Goal: Task Accomplishment & Management: Manage account settings

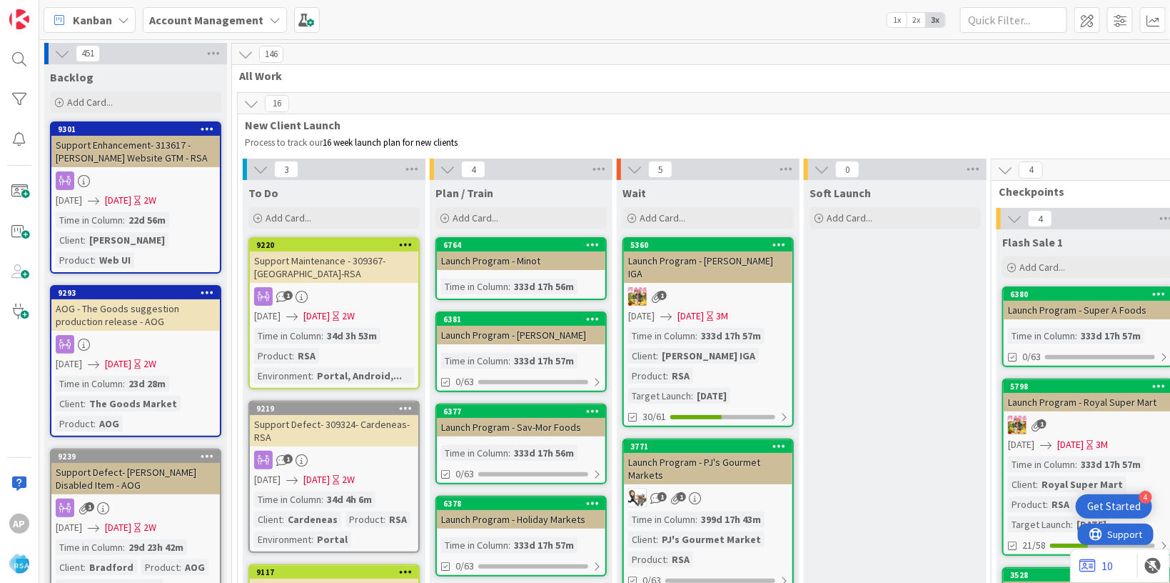
scroll to position [2997, 0]
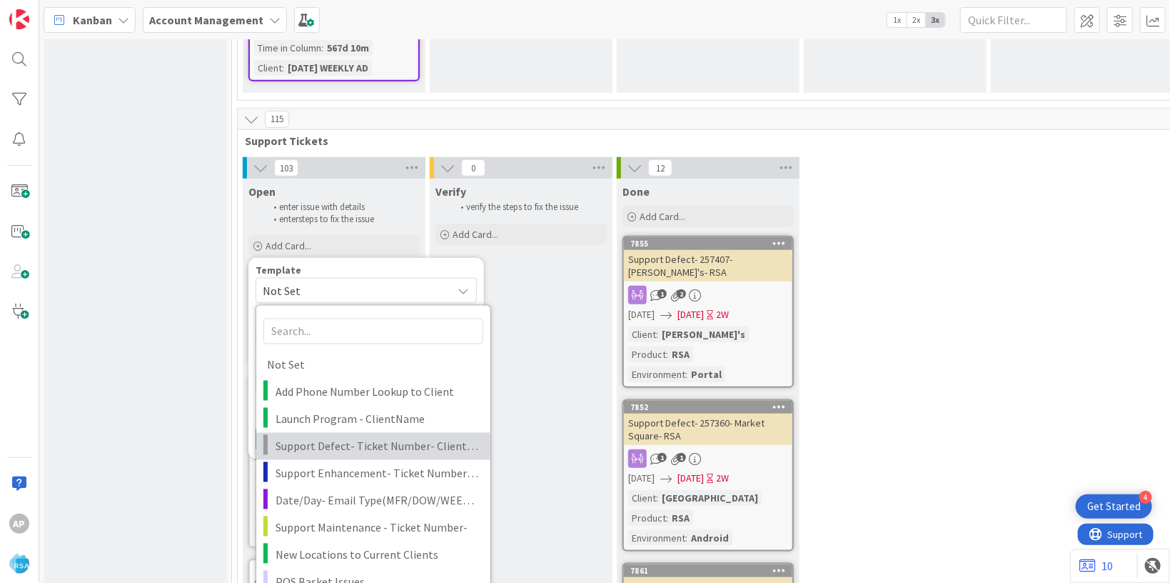
click at [356, 437] on span "Support Defect- Ticket Number- Client Name- Product Name" at bounding box center [378, 446] width 204 height 19
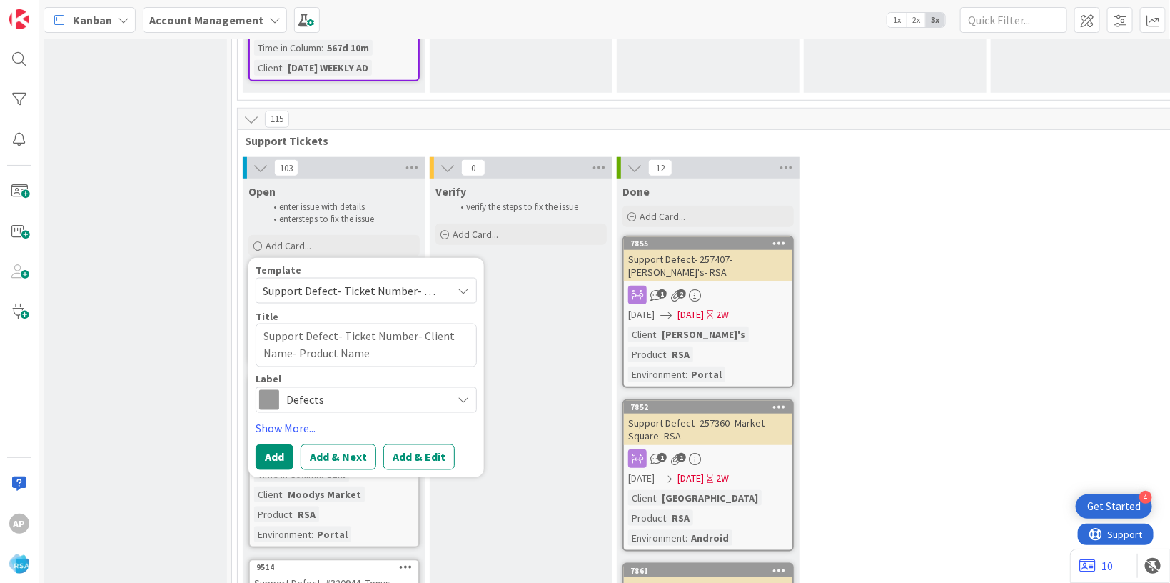
type textarea "x"
click at [408, 323] on textarea "Support Defect- Ticket Number- Client Name- Product Name" at bounding box center [366, 345] width 221 height 44
type textarea "Support Defect- Ticket Numb- Client Name- Product Name"
type textarea "x"
type textarea "Support Defect- Ticket Num- Client Name- Product Name"
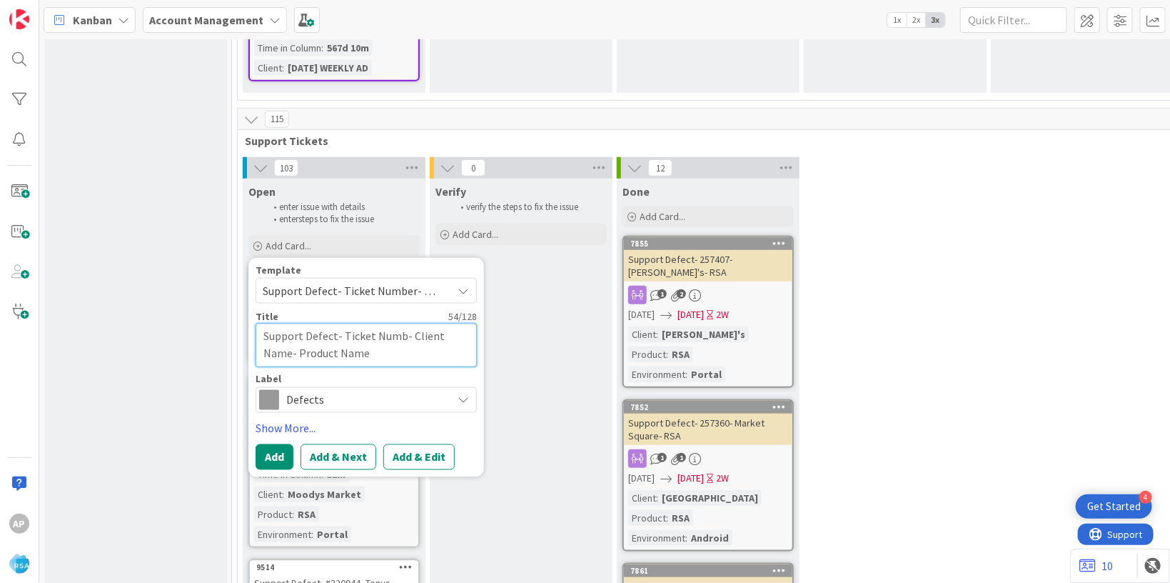
type textarea "x"
type textarea "Support Defect- Ticket Nu- Client Name- Product Name"
type textarea "x"
type textarea "Support Defect- Ticket N- Client Name- Product Name"
type textarea "x"
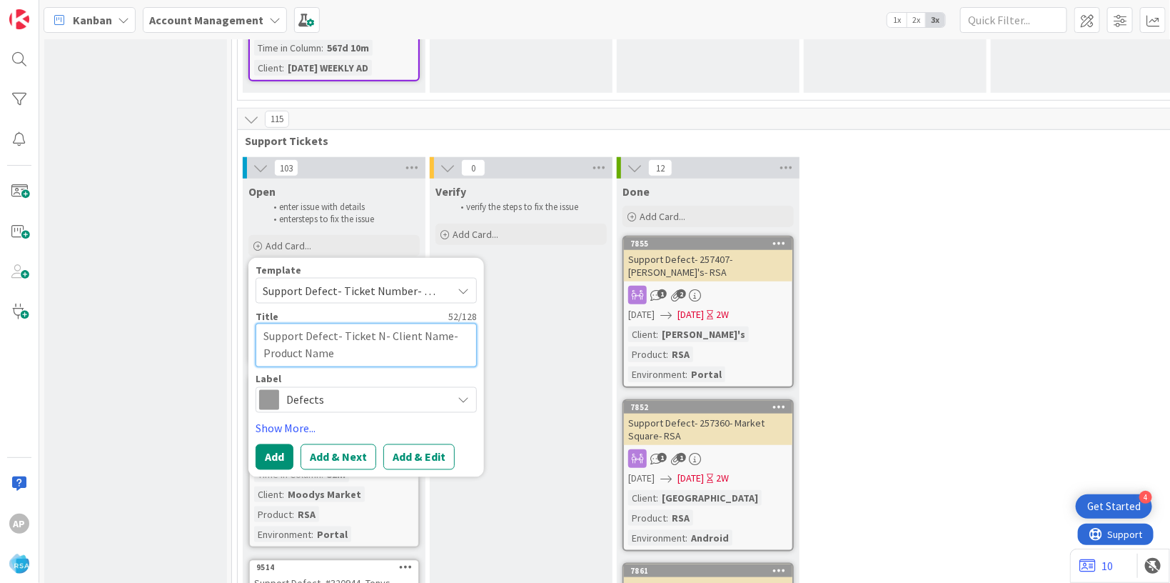
type textarea "Support Defect- Ticket - Client Name- Product Name"
type textarea "x"
type textarea "Support Defect- Ticket- Client Name- Product Name"
type textarea "x"
type textarea "Support Defect- Ticke- Client Name- Product Name"
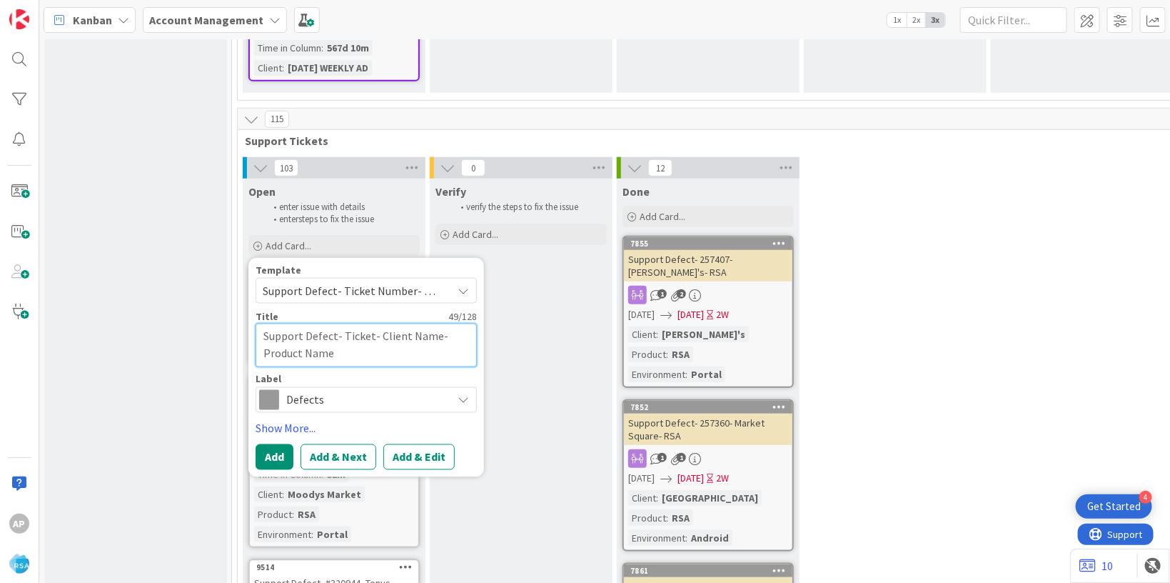
type textarea "x"
type textarea "Support Defect- Tick- Client Name- Product Name"
type textarea "x"
type textarea "Support Defect- Tic- Client Name- Product Name"
type textarea "x"
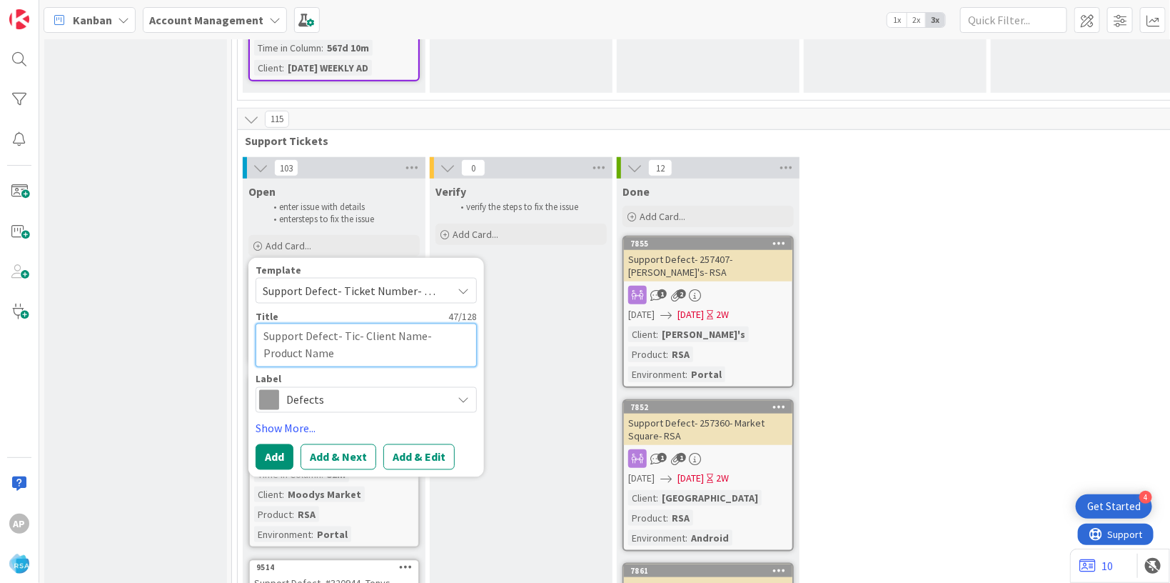
type textarea "Support Defect- Ti- Client Name- Product Name"
type textarea "x"
type textarea "Support Defect- T- Client Name- Product Name"
type textarea "x"
type textarea "Support Defect- - Client Name- Product Name"
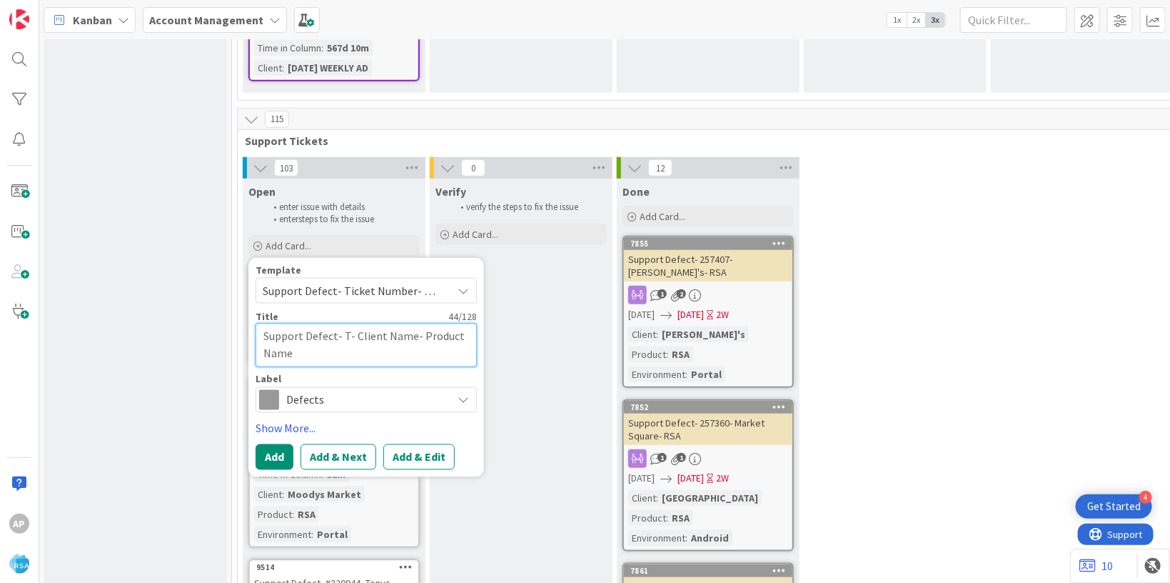
type textarea "x"
type textarea "Support Defect- 2- Client Name- Product Name"
type textarea "x"
type textarea "Support Defect- 21- Client Name- Product Name"
type textarea "x"
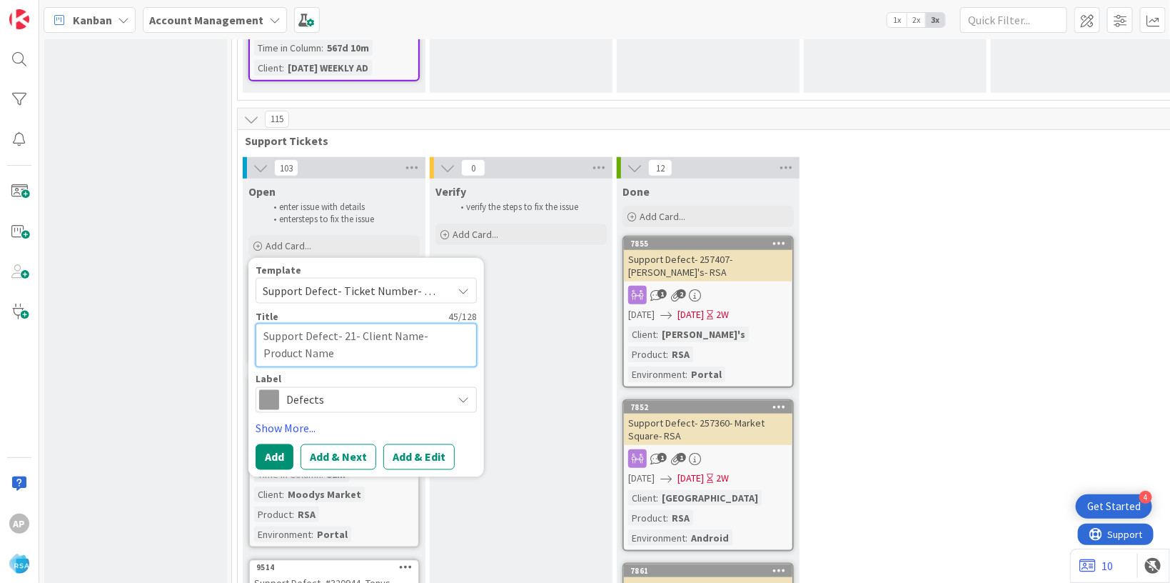
type textarea "Support Defect- 210- Client Name- Product Name"
type textarea "x"
type textarea "Support Defect- 21- Client Name- Product Name"
type textarea "x"
type textarea "Support Defect- 2- Client Name- Product Name"
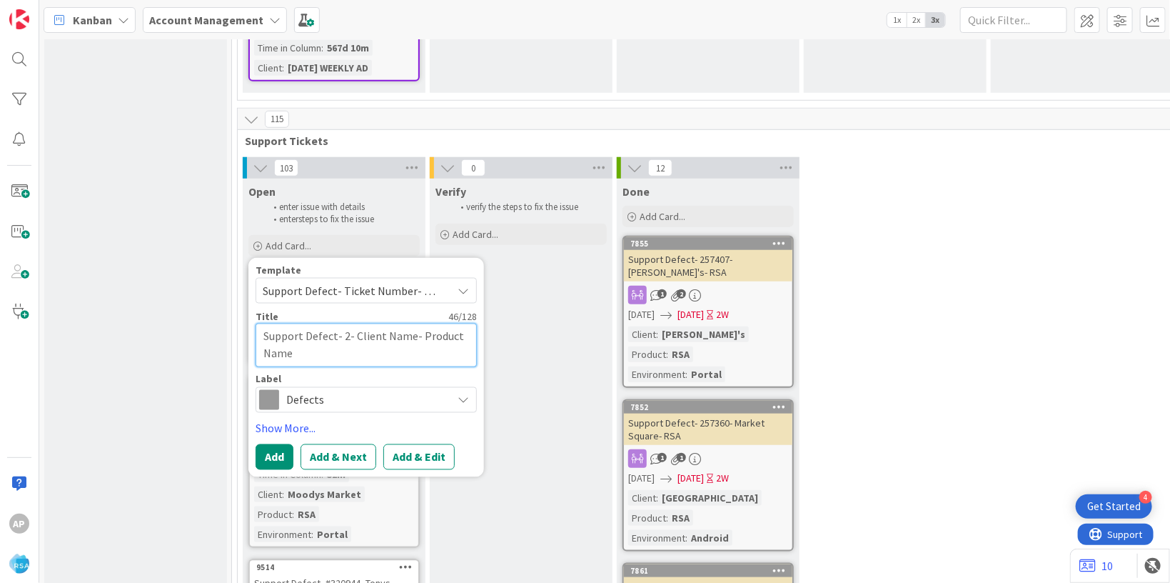
type textarea "x"
type textarea "Support Defect- - Client Name- Product Name"
type textarea "x"
type textarea "Support Defect- 3- Client Name- Product Name"
type textarea "x"
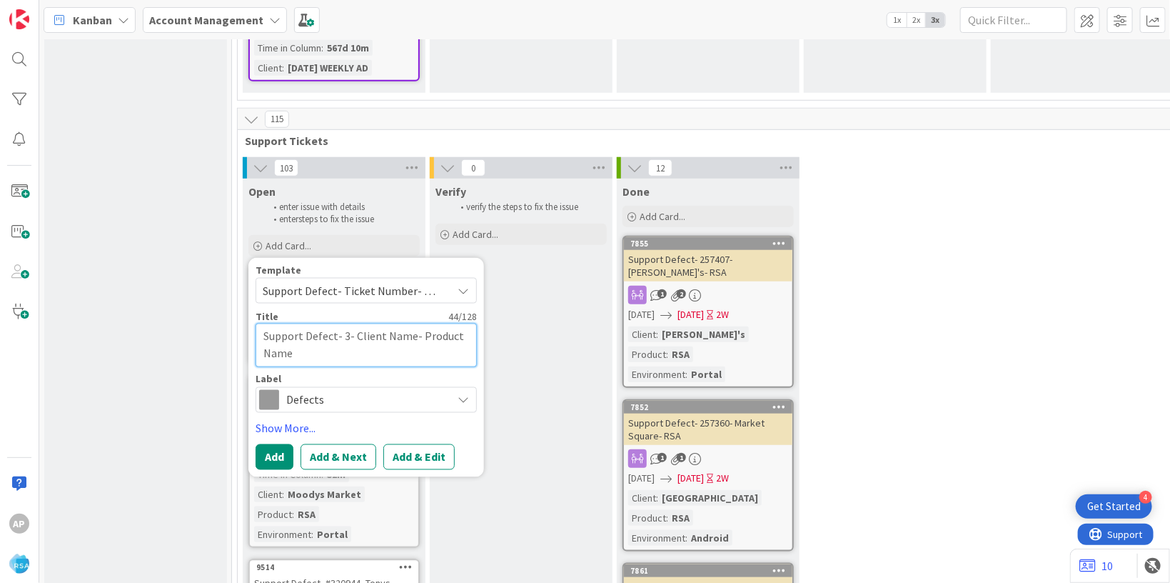
type textarea "Support Defect- 32- Client Name- Product Name"
type textarea "x"
type textarea "Support Defect- 321- Client Name- Product Name"
type textarea "x"
type textarea "Support Defect- 3210- Client Name- Product Name"
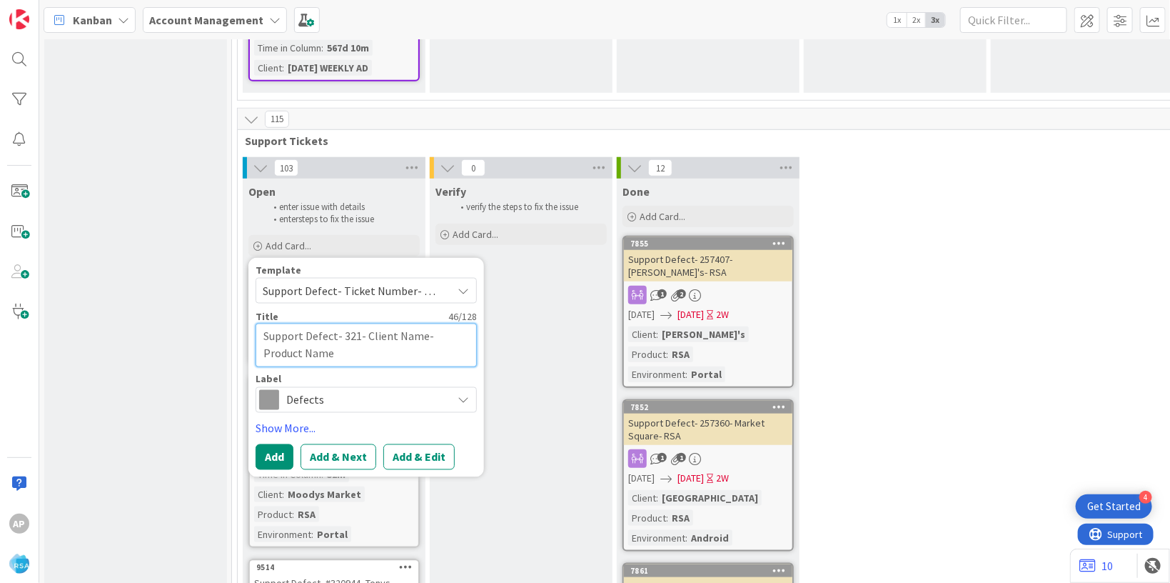
type textarea "x"
type textarea "Support Defect- 32100- Client Name- Product Name"
type textarea "x"
type textarea "Support Defect- 321002- Client Name- Product Name"
type textarea "x"
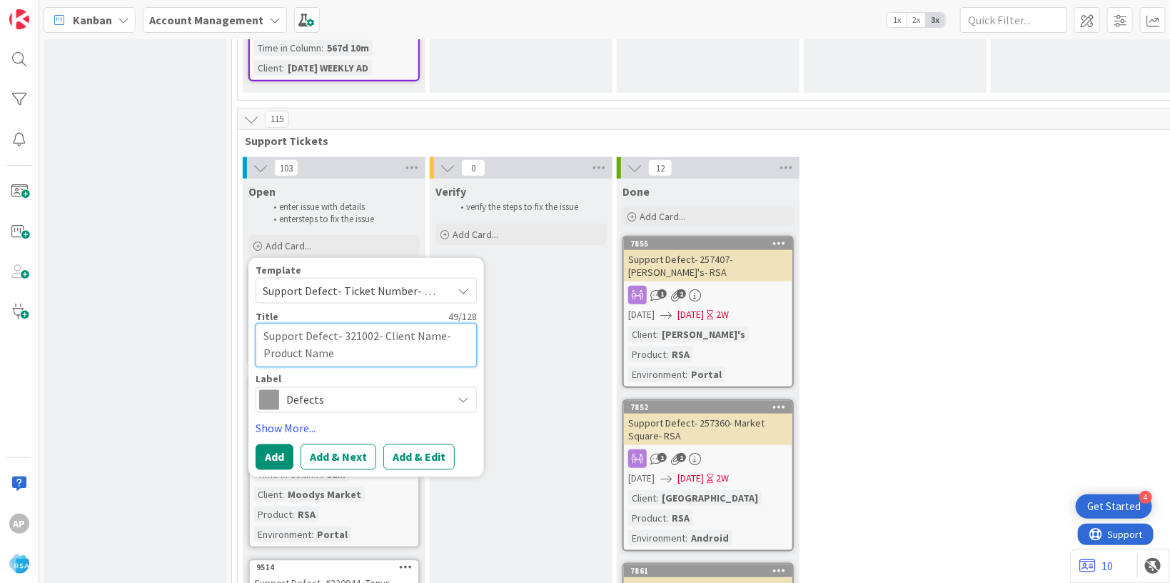
click at [441, 323] on textarea "Support Defect- 321002- Client Name- Product Name" at bounding box center [366, 345] width 221 height 44
type textarea "Support Defect- 321002- Client Nam- Product Name"
type textarea "x"
type textarea "Support Defect- 321002- Client Na- Product Name"
type textarea "x"
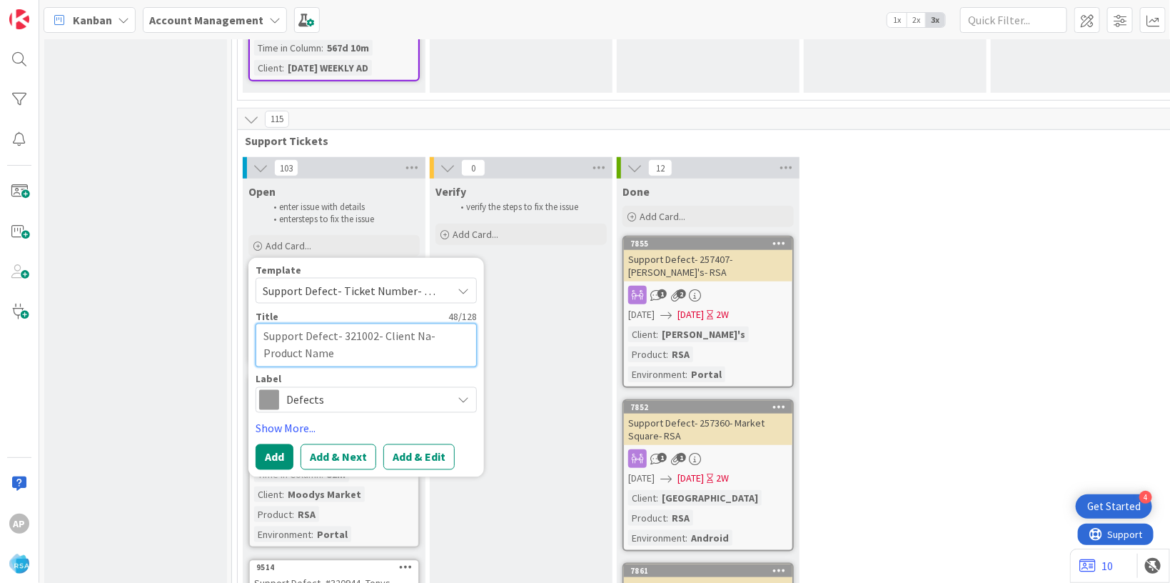
type textarea "Support Defect- 321002- Client N- Product Name"
type textarea "x"
type textarea "Support Defect- 321002- Client - Product Name"
type textarea "x"
type textarea "Support Defect- 321002- Client- Product Name"
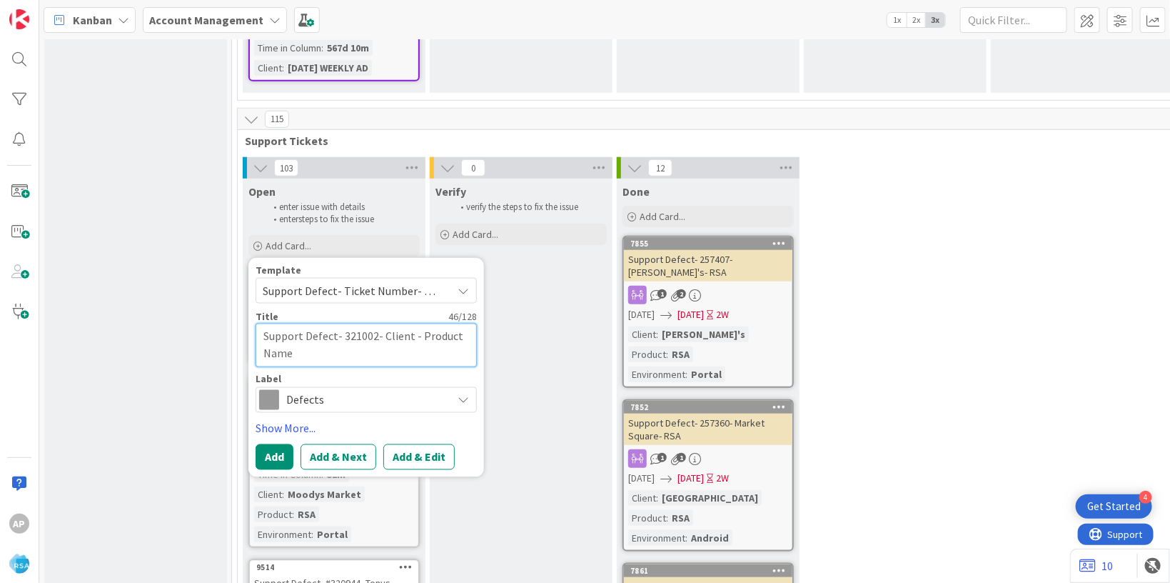
type textarea "x"
type textarea "Support Defect- 321002- Clien- Product Name"
type textarea "x"
type textarea "Support Defect- 321002- Clie- Product Name"
type textarea "x"
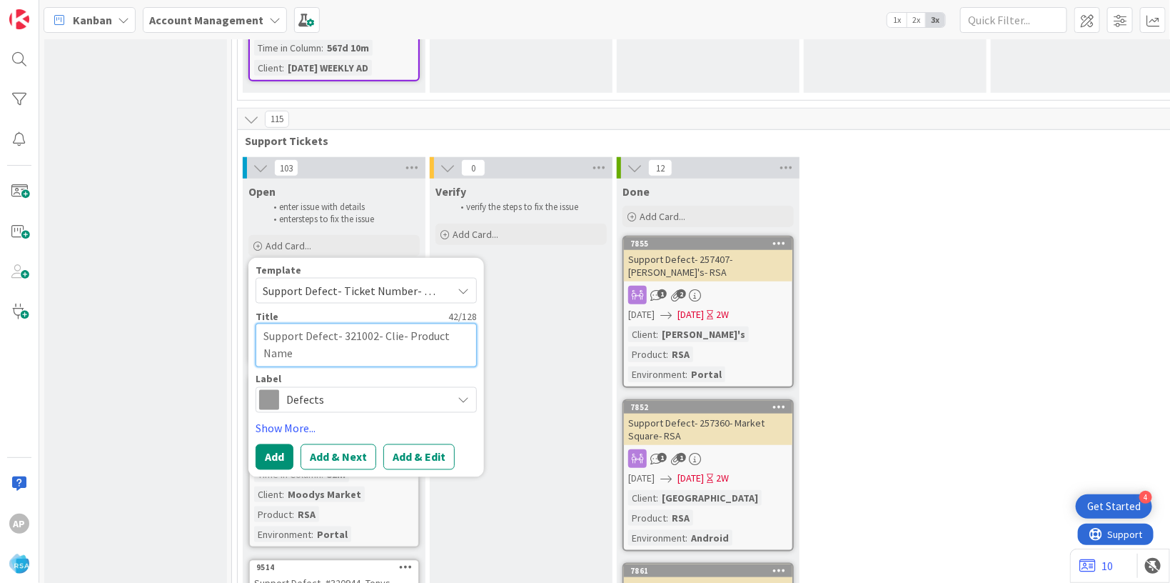
type textarea "Support Defect- 321002- Cli- Product Name"
type textarea "x"
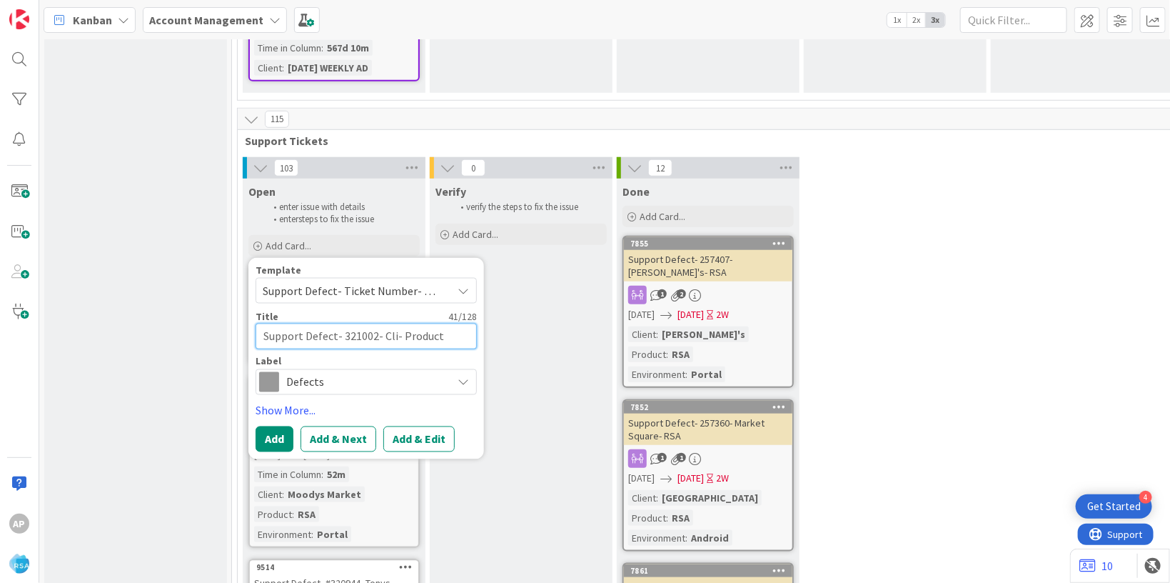
type textarea "Support Defect- 321002- Cl- Product Name"
type textarea "x"
type textarea "Support Defect- 321002- C- Product Name"
type textarea "x"
type textarea "Support Defect- 321002- - Product Name"
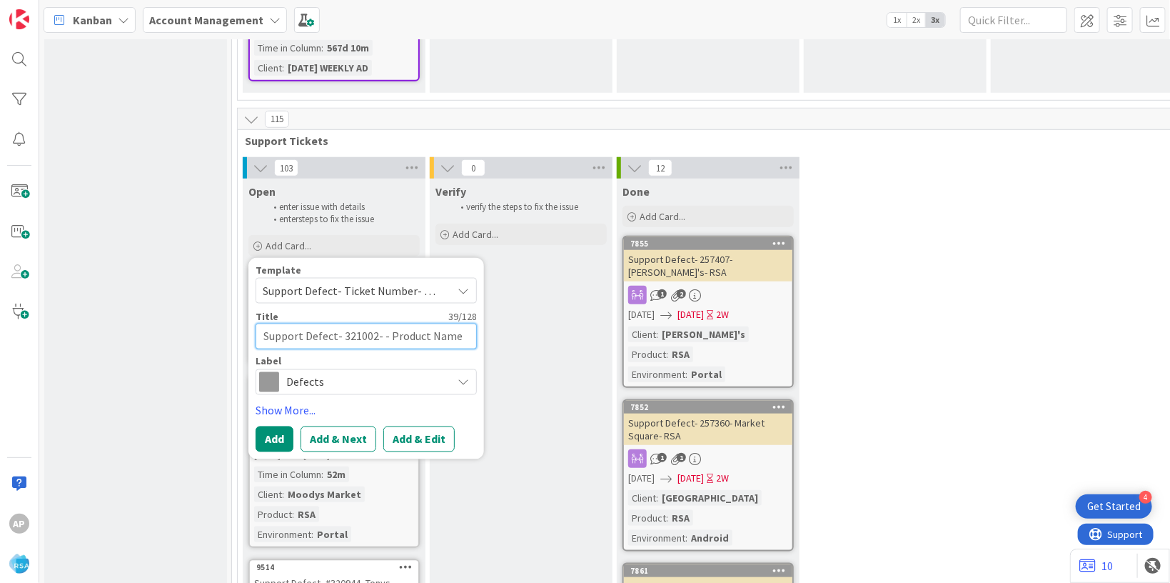
type textarea "x"
type textarea "Support Defect- 321002- R- Product Name"
type textarea "x"
type textarea "Support Defect- 321002- RS- Product Name"
type textarea "x"
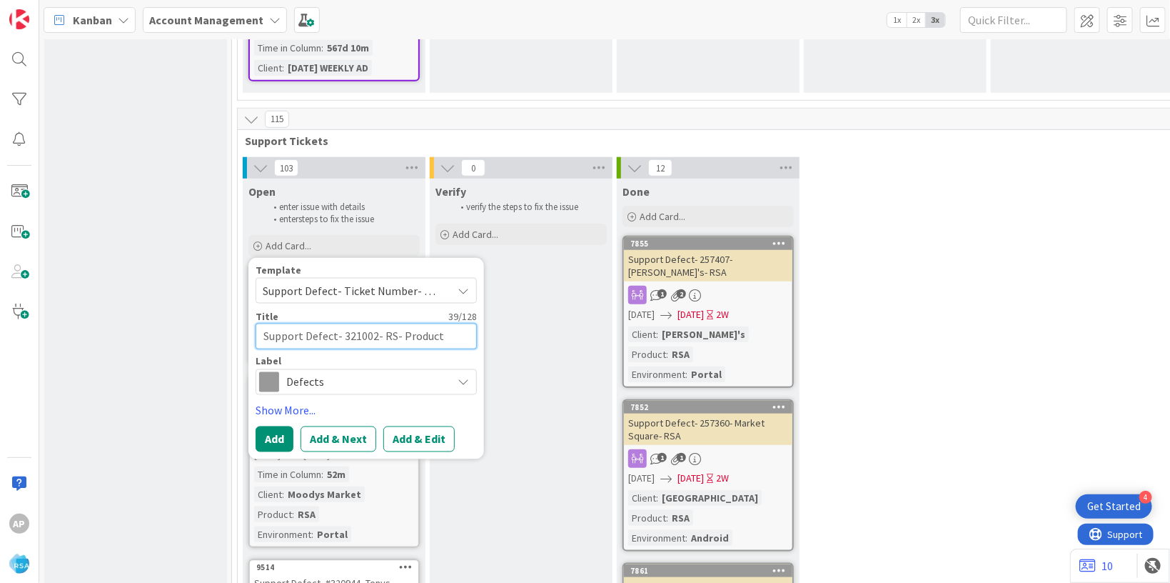
type textarea "Support Defect- 321002- RSA- Product Name"
type textarea "x"
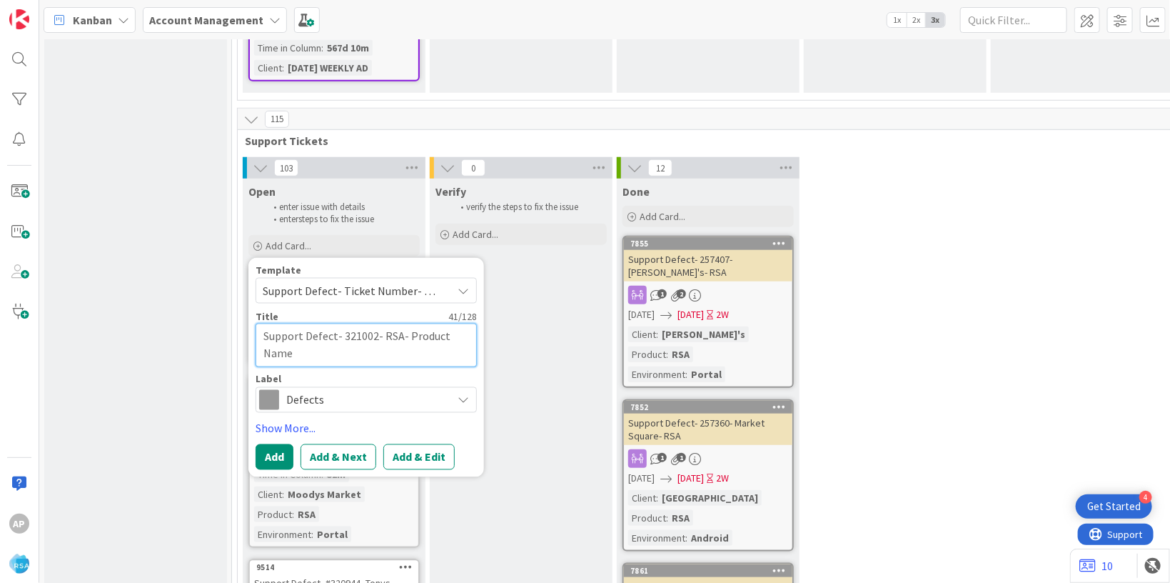
type textarea "Support Defect- 321002- RS- Product Name"
type textarea "x"
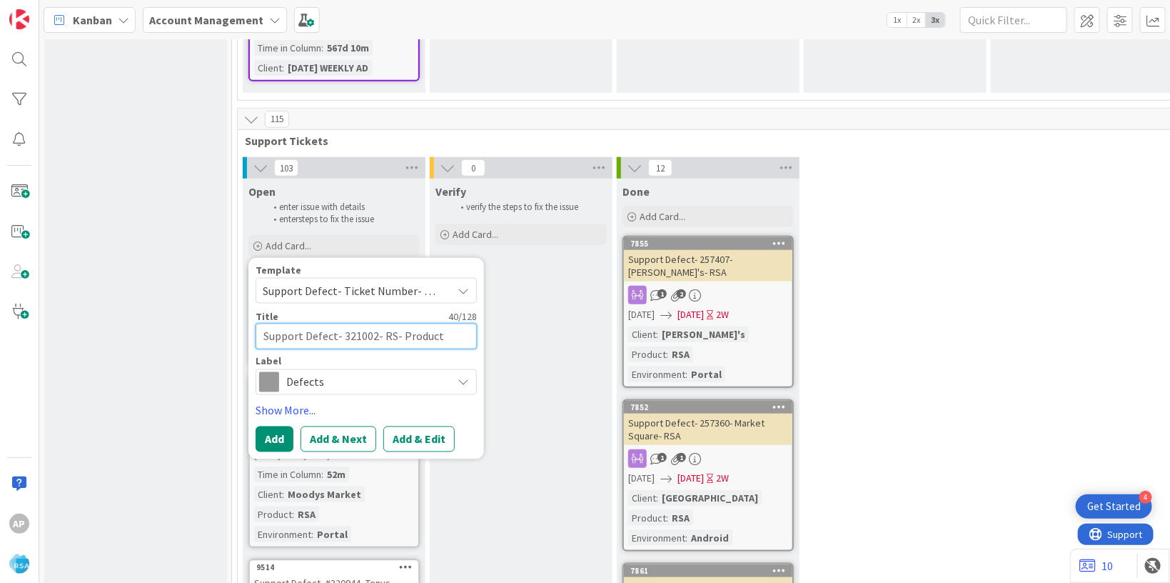
type textarea "Support Defect- 321002- R- Product Name"
type textarea "x"
type textarea "Support Defect- 321002- - Product Name"
type textarea "x"
type textarea "Support Defect- 321002-- Product Name"
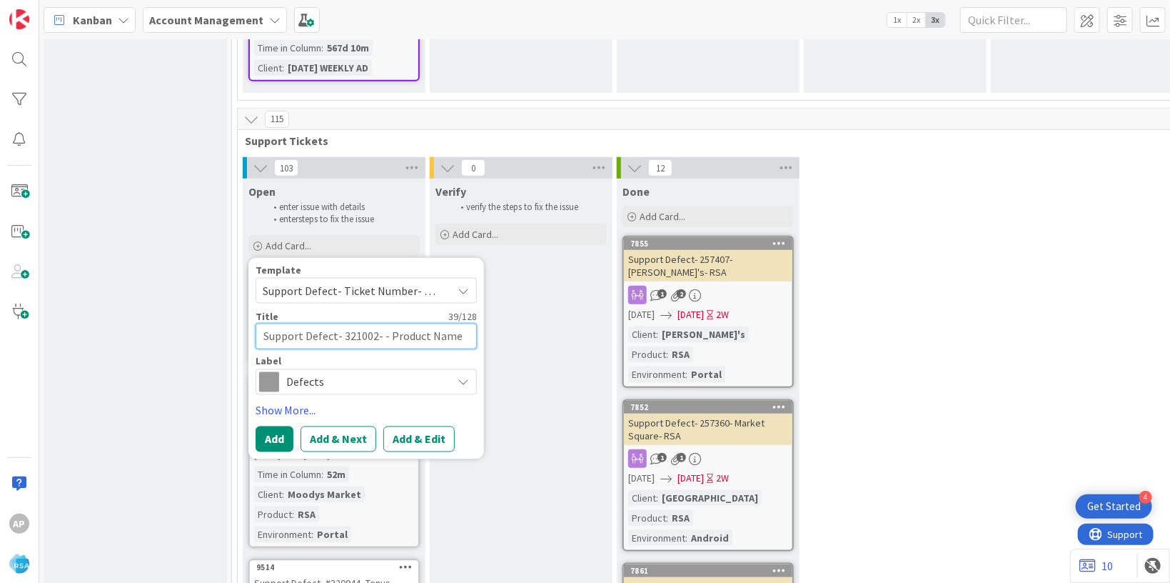
type textarea "x"
type textarea "Support Defect- 321002-H- Product Name"
type textarea "x"
type textarea "Support Defect- 321002-Ho- Product Name"
type textarea "x"
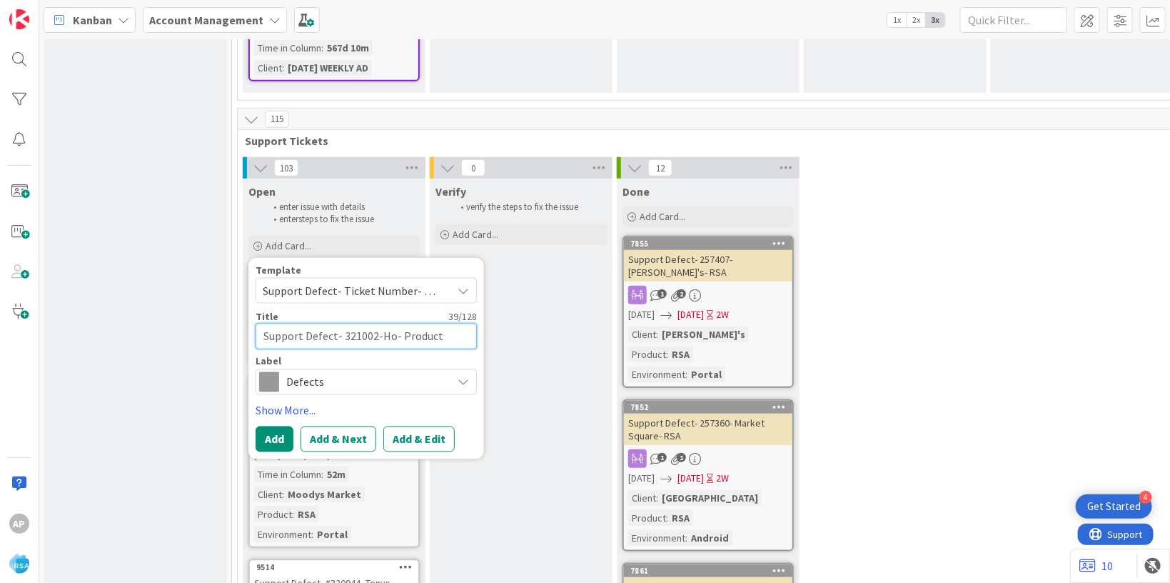
type textarea "Support Defect- 321002-Hol- Product Name"
type textarea "x"
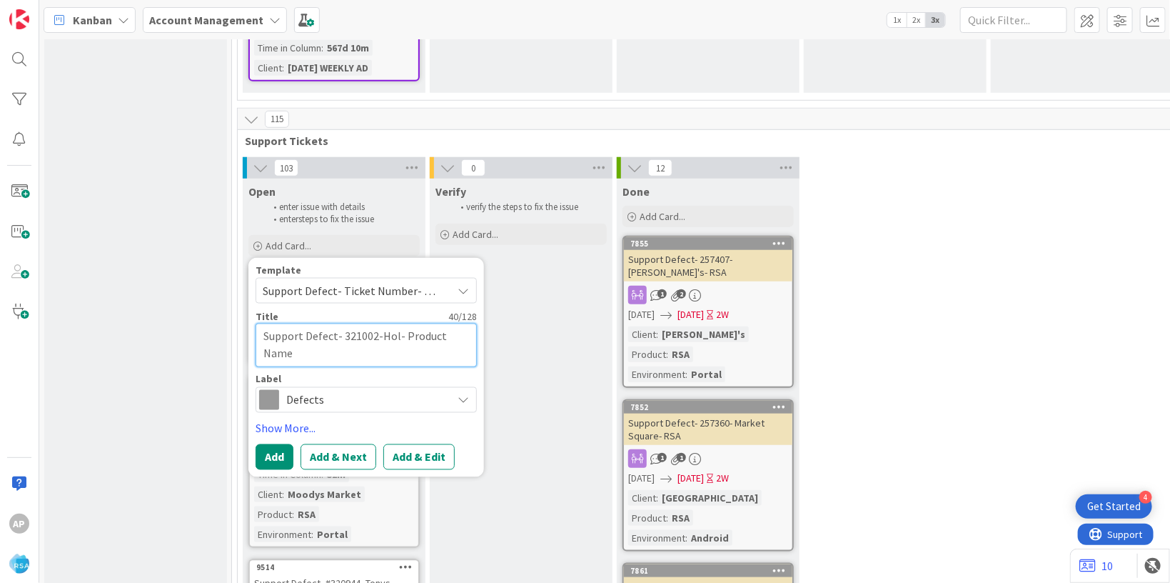
type textarea "Support Defect- 321002-[DATE]- Product Name"
type textarea "x"
type textarea "Support Defect- 321002-Holid- Product Name"
type textarea "x"
type textarea "Support Defect- 321002-Holida- Product Name"
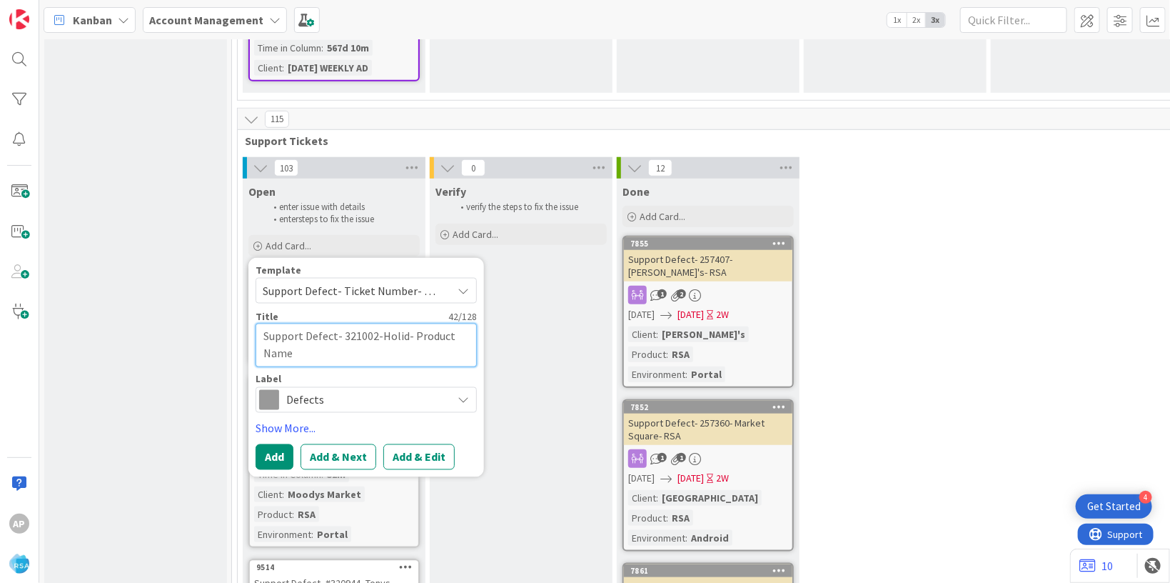
type textarea "x"
type textarea "Support Defect- 321002-Holiday- Product Name"
type textarea "x"
type textarea "Support Defect- 321002-Holiday - Product Name"
type textarea "x"
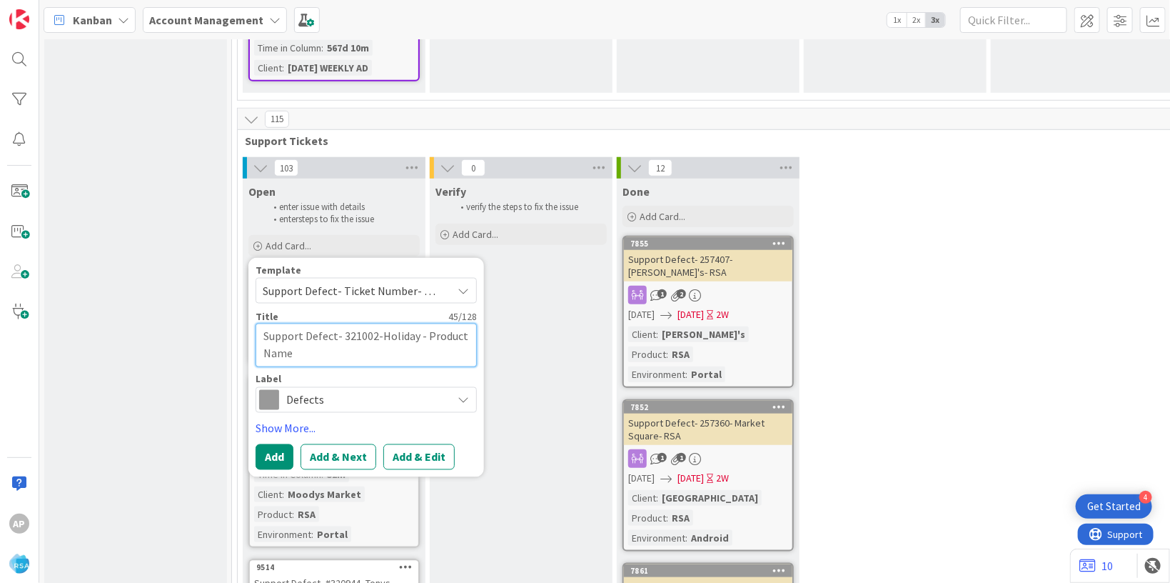
type textarea "Support Defect- 321002-Holiday M- Product Name"
type textarea "x"
type textarea "Support Defect- 321002-Holiday Ma- Product Name"
type textarea "x"
type textarea "Support Defect- 321002-Holiday Mar- Product Name"
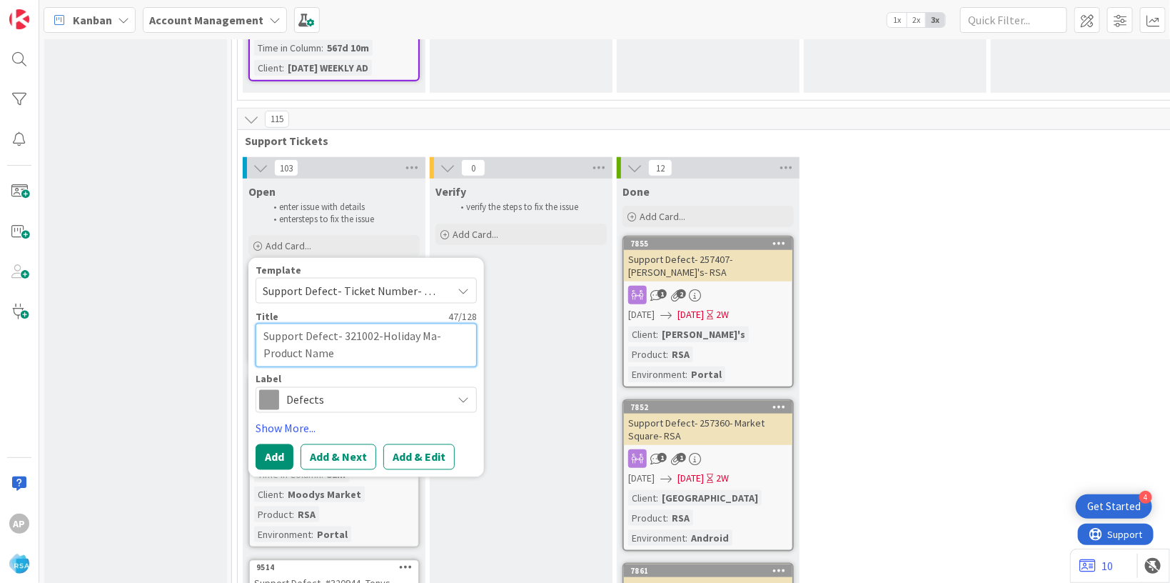
type textarea "x"
type textarea "Support Defect- 321002-Holiday Mark- Product Name"
type textarea "x"
type textarea "Support Defect- 321002-Holiday Marke- Product Name"
type textarea "x"
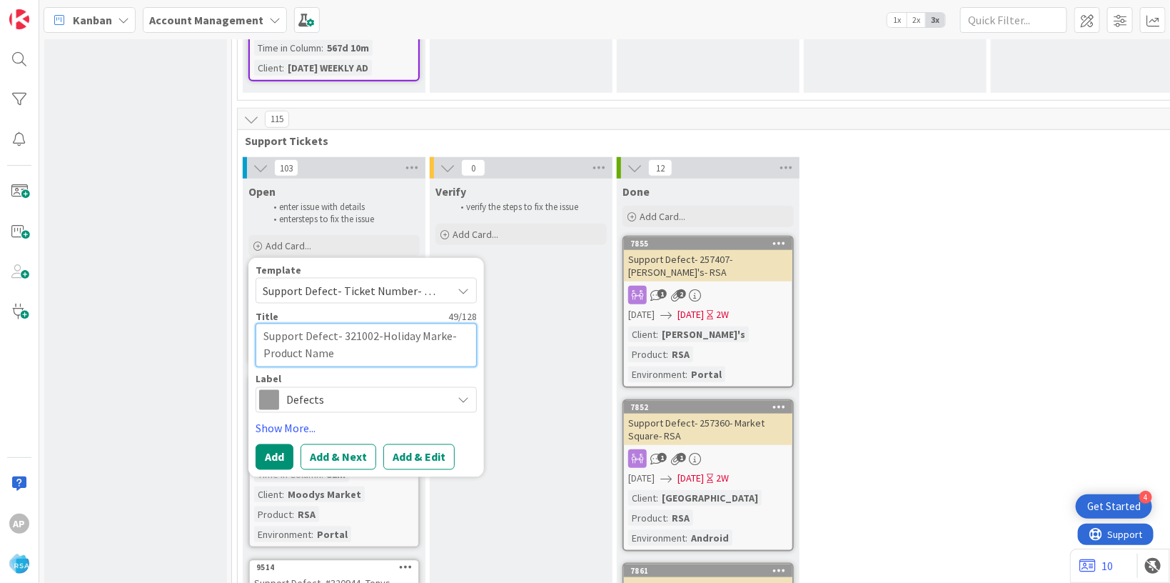
type textarea "Support Defect- 321002-Holiday Market- Product Name"
type textarea "x"
click at [354, 323] on textarea "Support Defect- 321002-Holiday Market- Product Name" at bounding box center [366, 345] width 221 height 44
type textarea "Support Defect- 321002-Holiday Market- Product Nam"
type textarea "x"
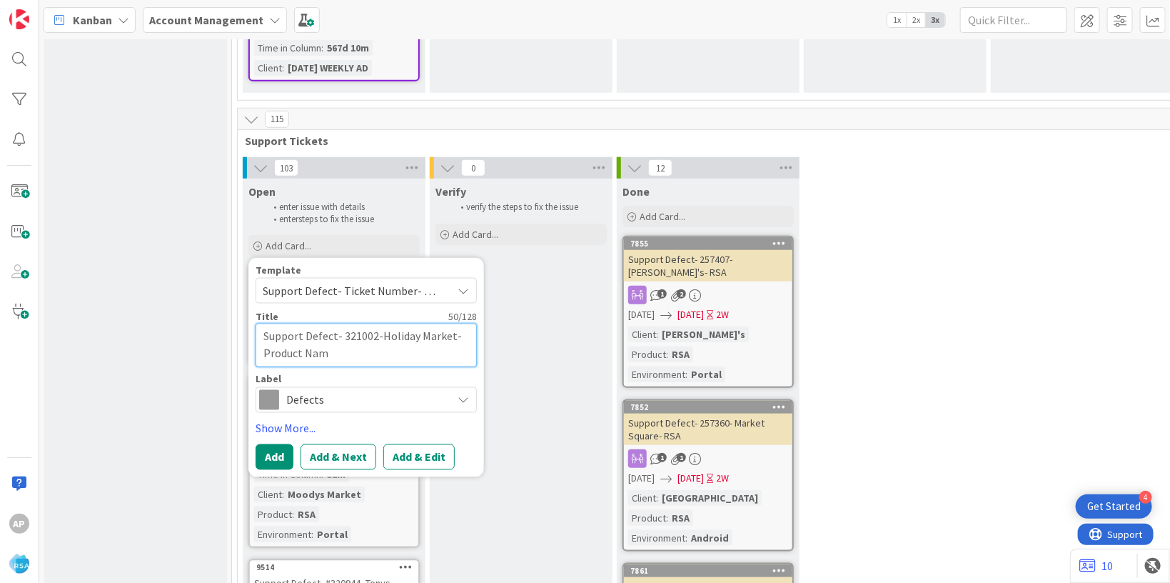
type textarea "Support Defect- 321002-Holiday Market- Product Na"
type textarea "x"
type textarea "Support Defect- 321002-Holiday Market- Product N"
type textarea "x"
type textarea "Support Defect- 321002-Holiday Market- Product"
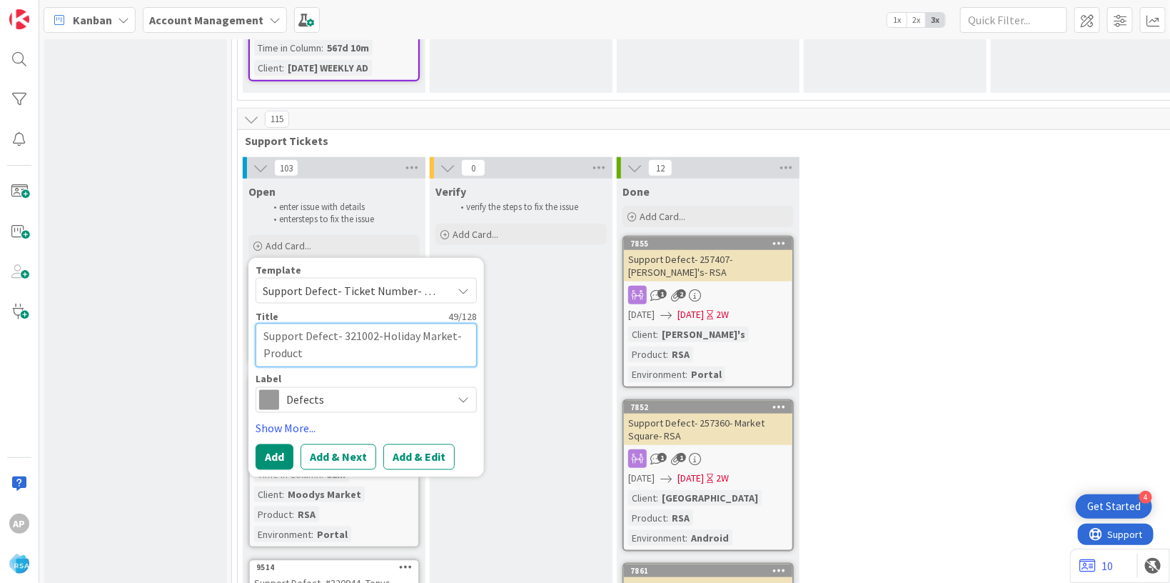
type textarea "x"
type textarea "Support Defect- 321002-Holiday Market- Product"
type textarea "x"
type textarea "Support Defect- 321002-Holiday Market- Produc"
type textarea "x"
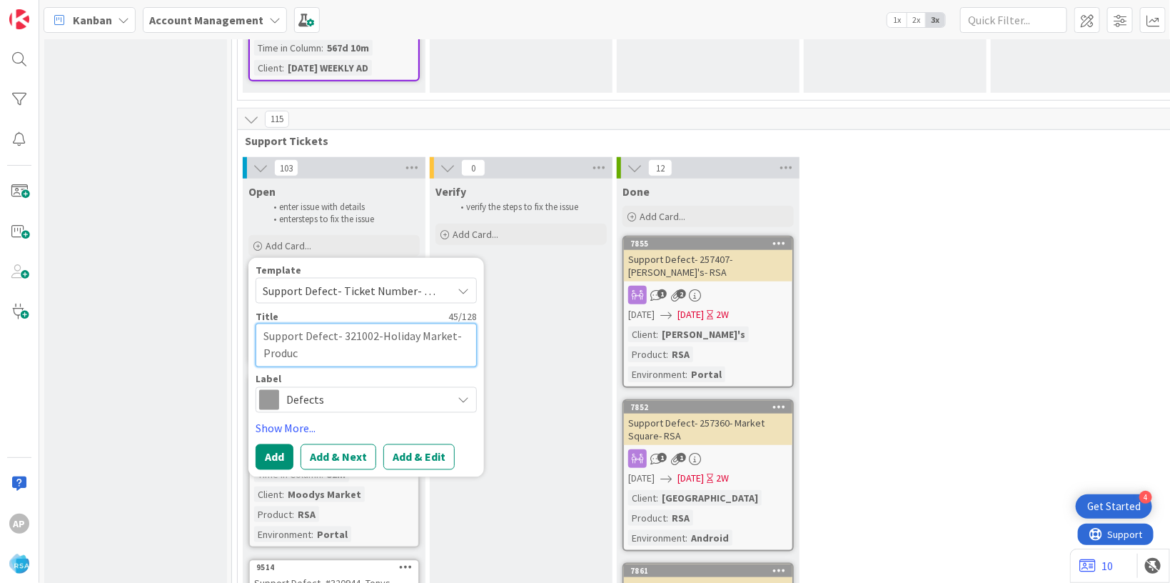
type textarea "Support Defect- 321002-Holiday Market- Produ"
type textarea "x"
type textarea "Support Defect- 321002-Holiday Market- Prod"
type textarea "x"
type textarea "Support Defect- 321002-Holiday Market- Pro"
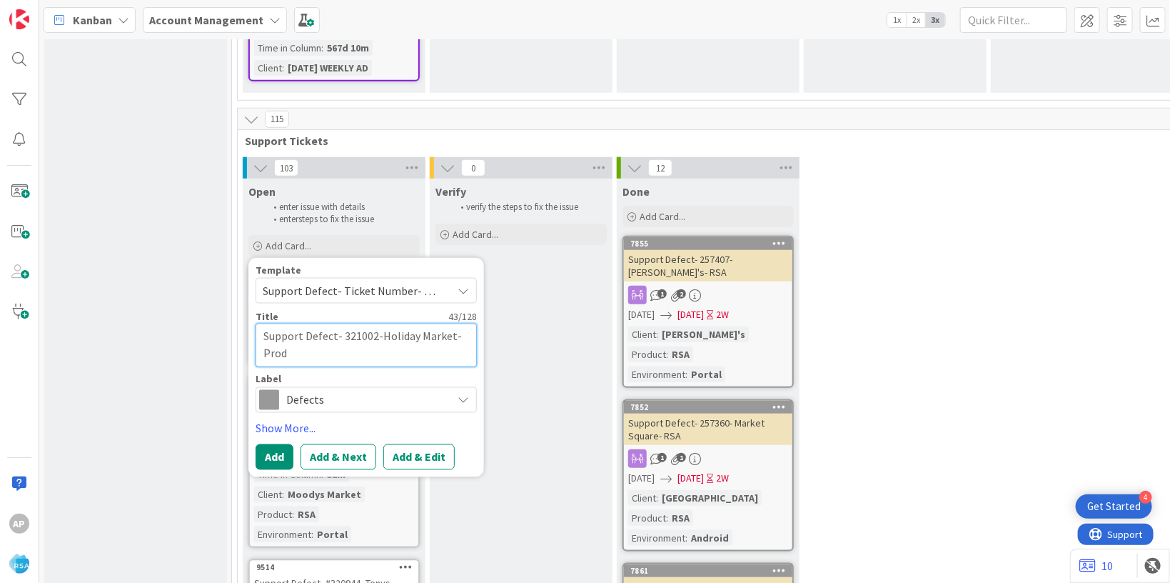
type textarea "x"
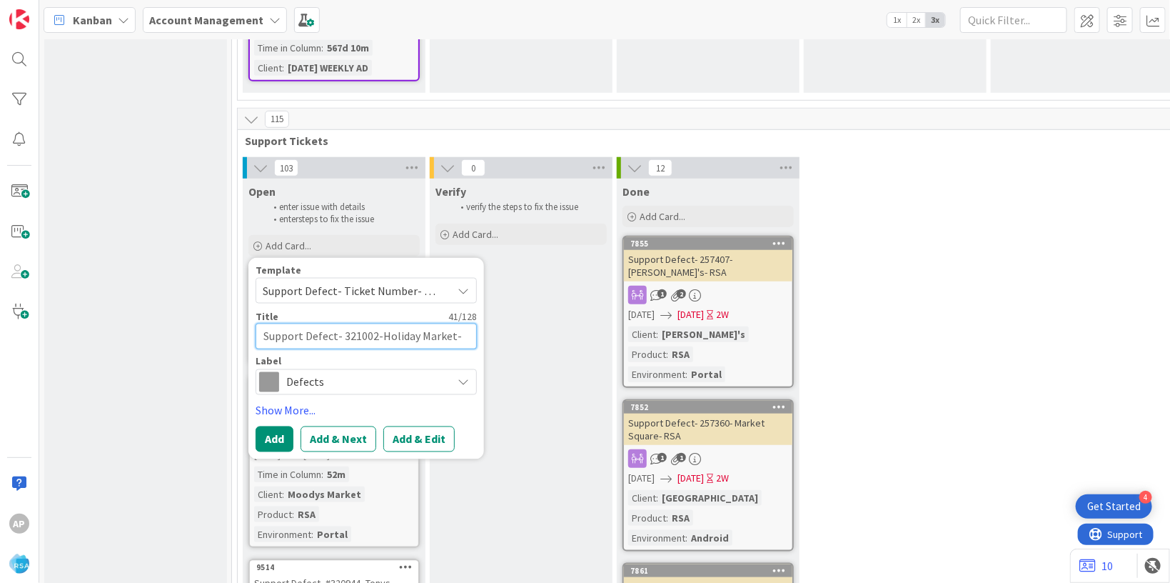
type textarea "Support Defect- 321002-Holiday Market- Pr"
type textarea "x"
type textarea "Support Defect- 321002-Holiday Market- P"
type textarea "x"
type textarea "Support Defect- 321002-Holiday Market-"
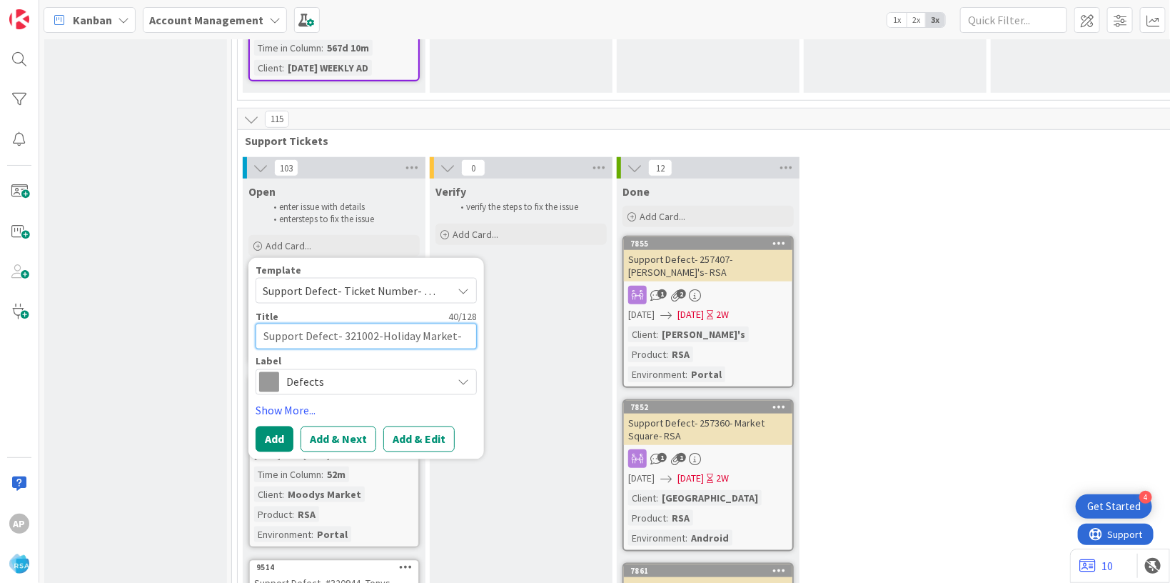
type textarea "x"
type textarea "Support Defect- 321002-Holiday Market-"
type textarea "x"
type textarea "Support Defect- 321002-Holiday Market-R"
type textarea "x"
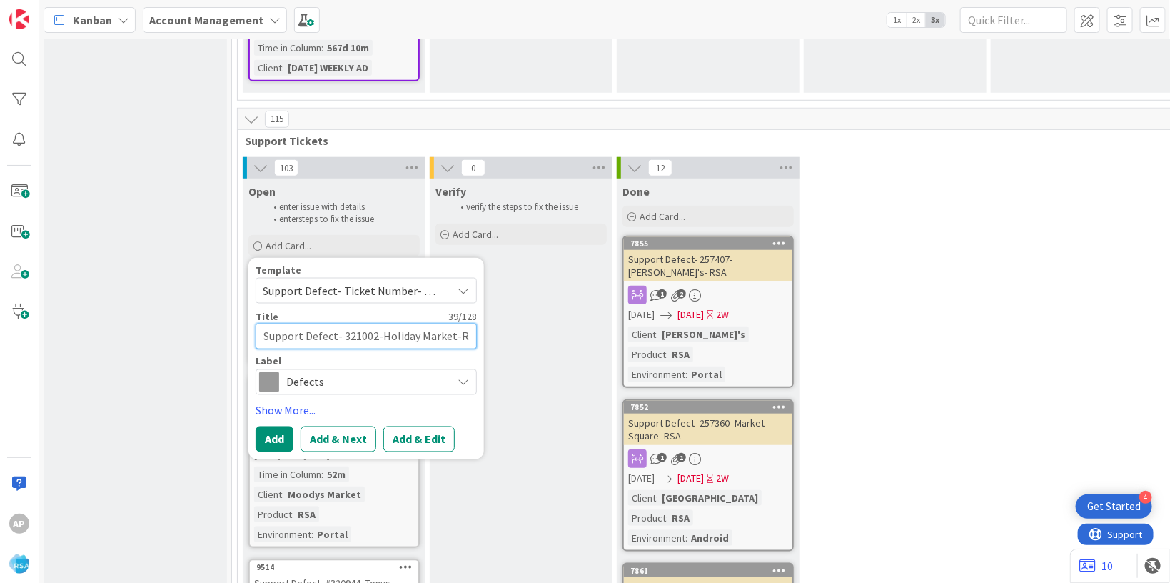
type textarea "Support Defect- 321002-Holiday Market-RS"
type textarea "x"
type textarea "Support Defect- 321002-Holiday Market-RSA"
type textarea "x"
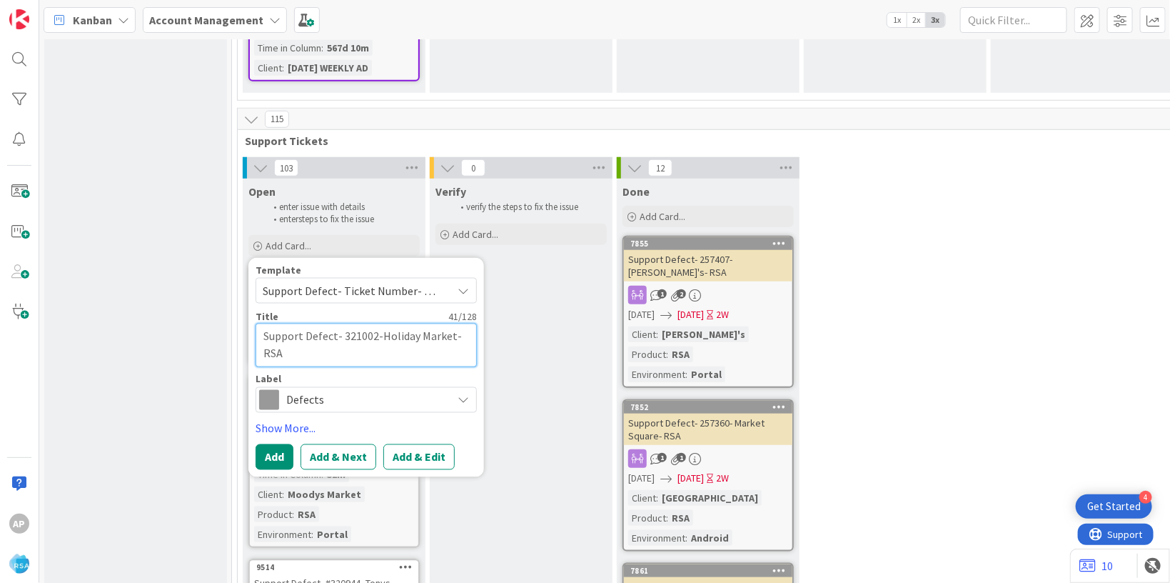
type textarea "Support Defect- 321002-Holiday Market-RSA"
click at [421, 381] on div "Template Support Defect- Ticket Number- Client Name- Product Name Not Set Add P…" at bounding box center [366, 367] width 221 height 205
click at [421, 443] on button "Add & Edit" at bounding box center [418, 456] width 71 height 26
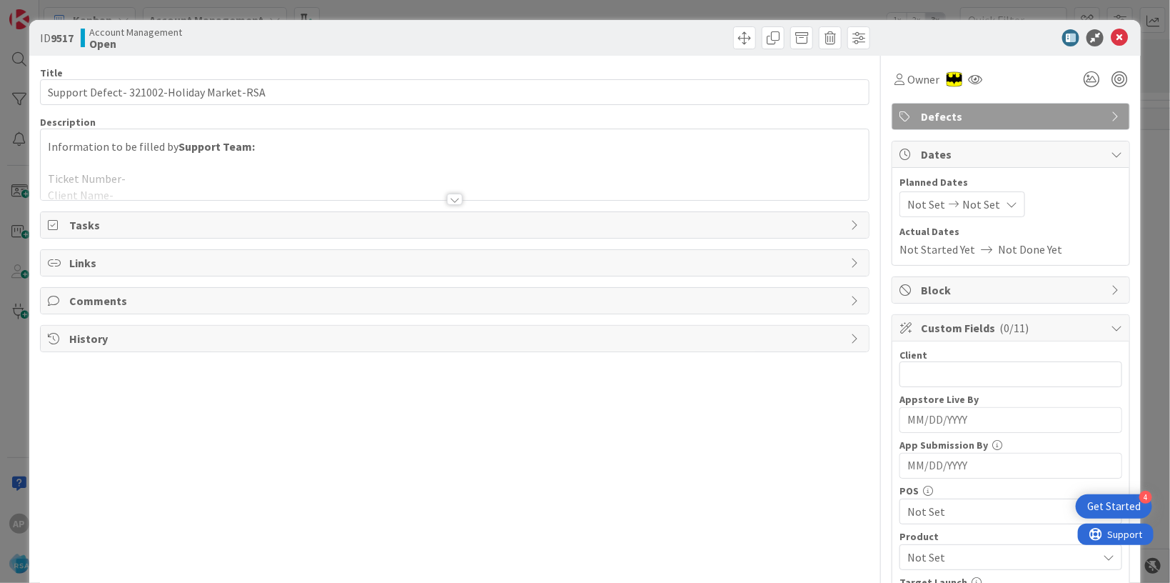
click at [266, 191] on div at bounding box center [455, 182] width 828 height 36
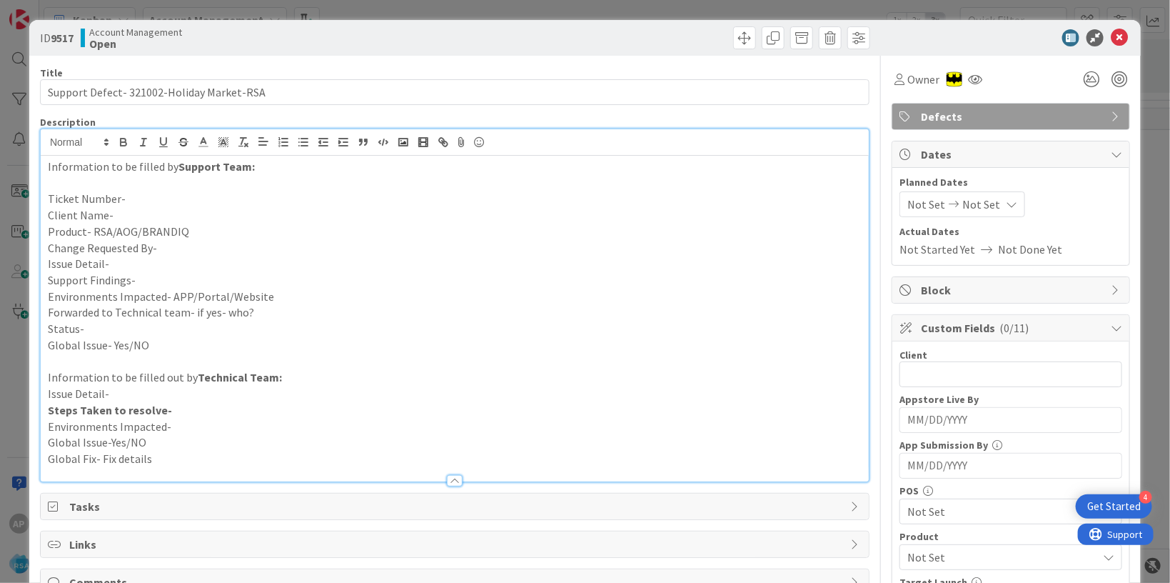
click at [135, 265] on p "Issue Detail-" at bounding box center [455, 264] width 814 height 16
paste div
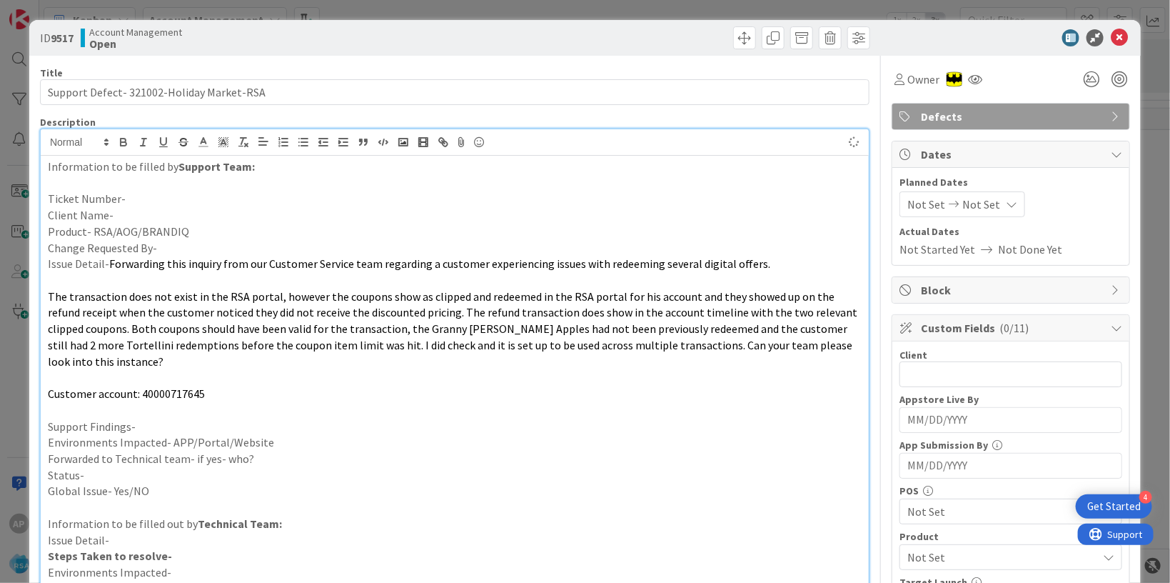
click at [170, 427] on p "Support Findings-" at bounding box center [455, 426] width 814 height 16
click at [171, 202] on p "Ticket Number-" at bounding box center [455, 199] width 814 height 16
click at [129, 212] on p "Client Name-" at bounding box center [455, 215] width 814 height 16
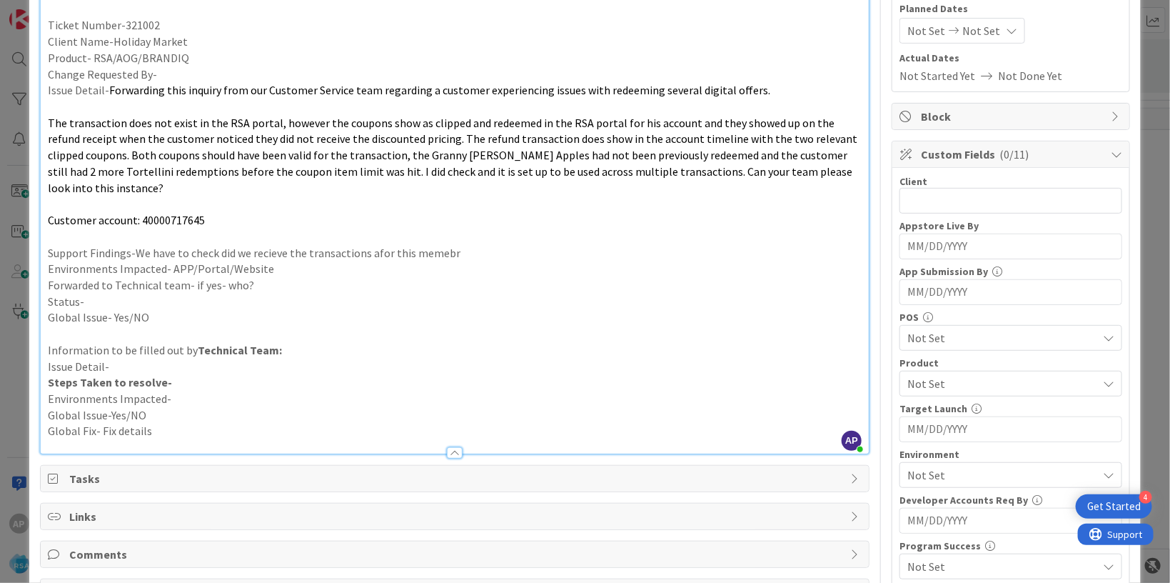
click at [430, 253] on p "Support Findings-We have to check did we recieve the transactions afor this mem…" at bounding box center [455, 253] width 814 height 16
click at [284, 266] on p "Environments Impacted- APP/Portal/Website" at bounding box center [455, 269] width 814 height 16
click at [267, 284] on p "Forwarded to Technical team- if yes- who?" at bounding box center [455, 285] width 814 height 16
click at [139, 296] on p "Status-" at bounding box center [455, 301] width 814 height 16
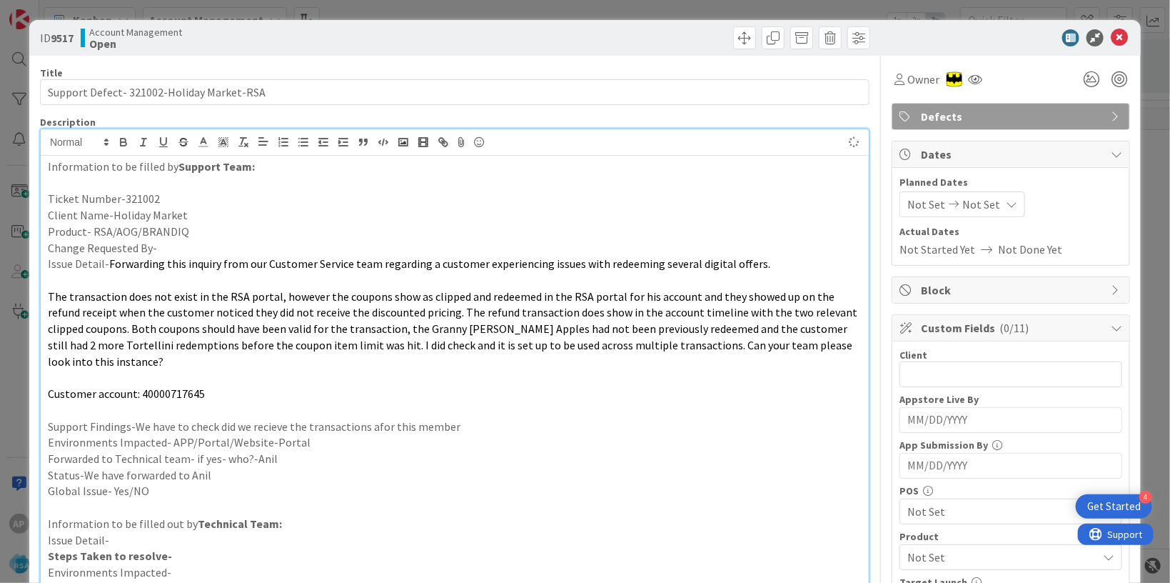
click at [909, 192] on div "Not Set Not Set" at bounding box center [963, 204] width 126 height 26
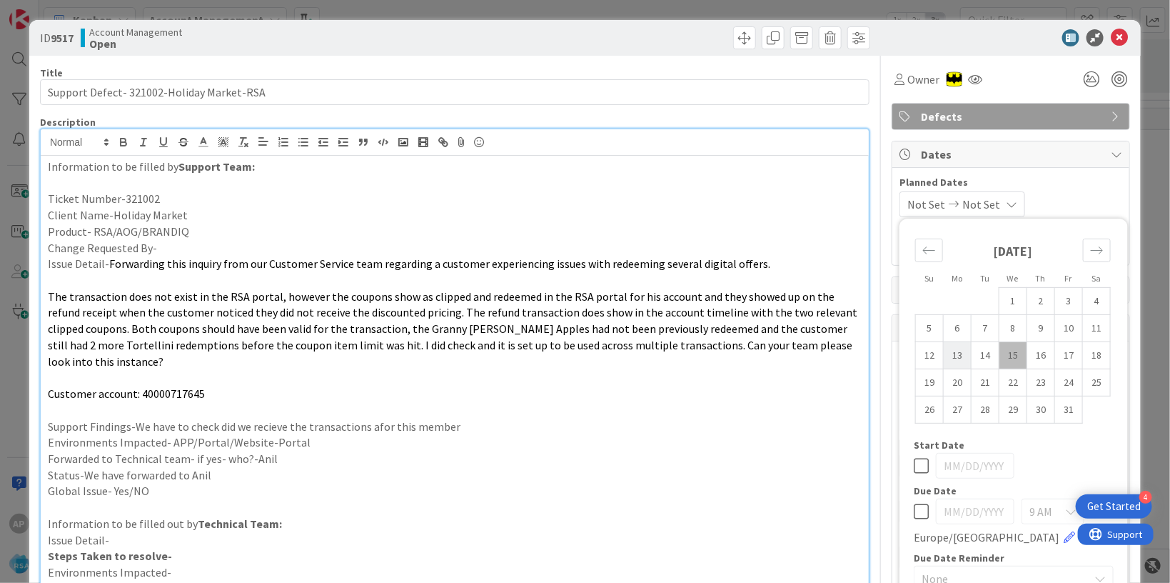
click at [947, 357] on td "13" at bounding box center [958, 354] width 28 height 27
type input "[DATE]"
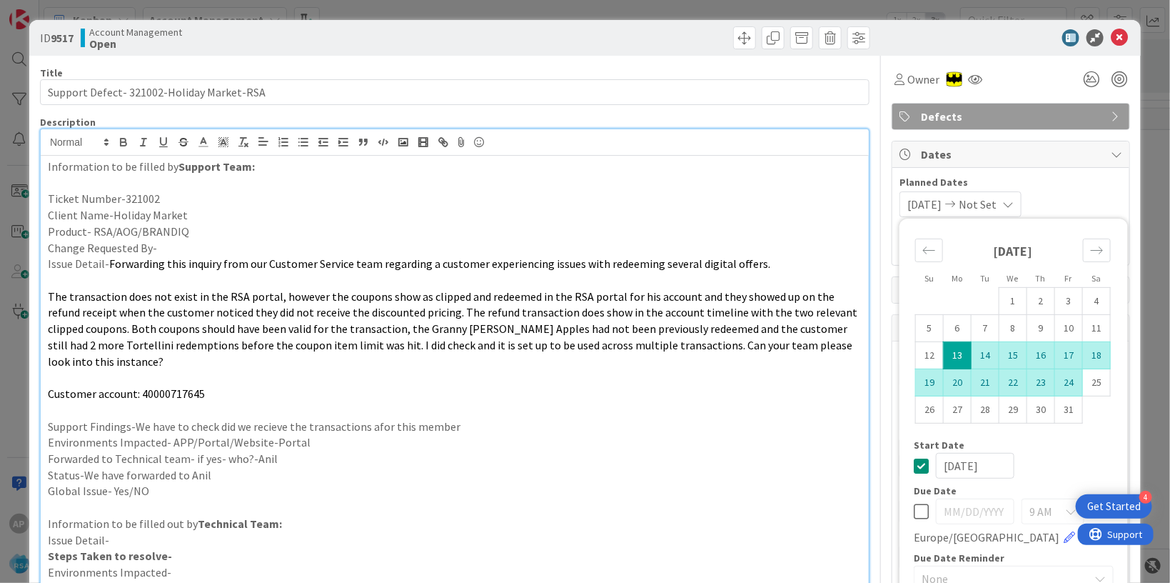
click at [1056, 382] on td "24" at bounding box center [1069, 381] width 28 height 27
type input "[DATE]"
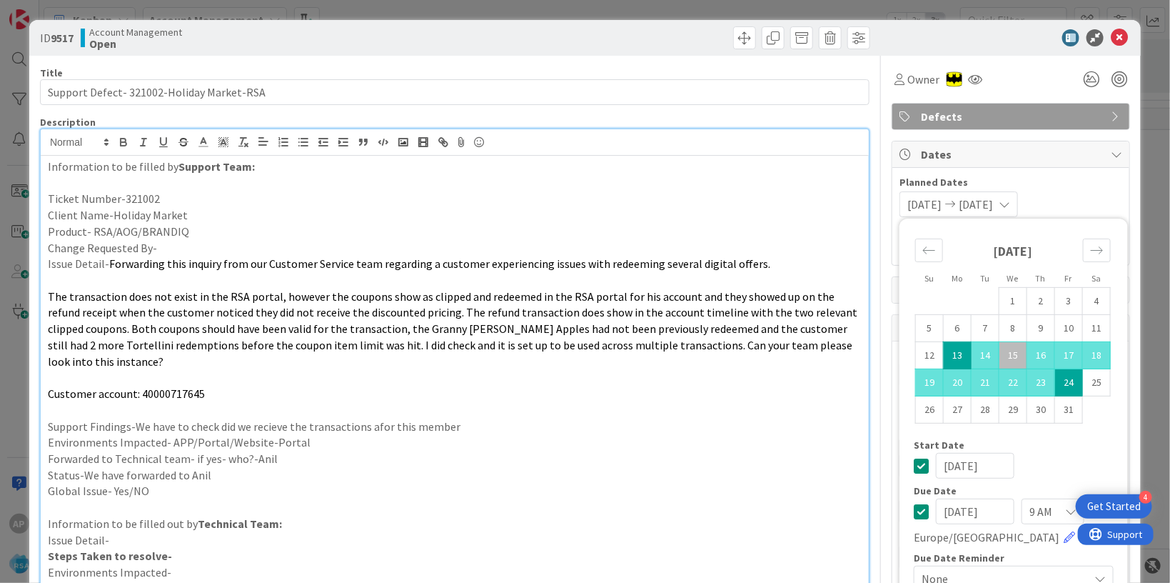
click at [784, 413] on p at bounding box center [455, 410] width 814 height 16
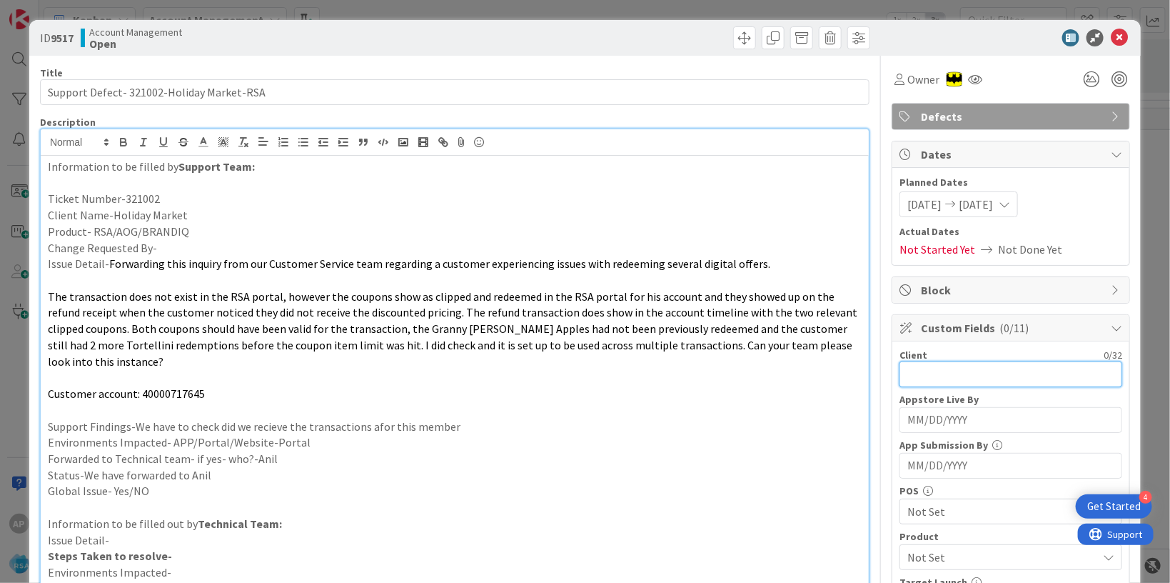
click at [916, 376] on input "text" at bounding box center [1011, 374] width 223 height 26
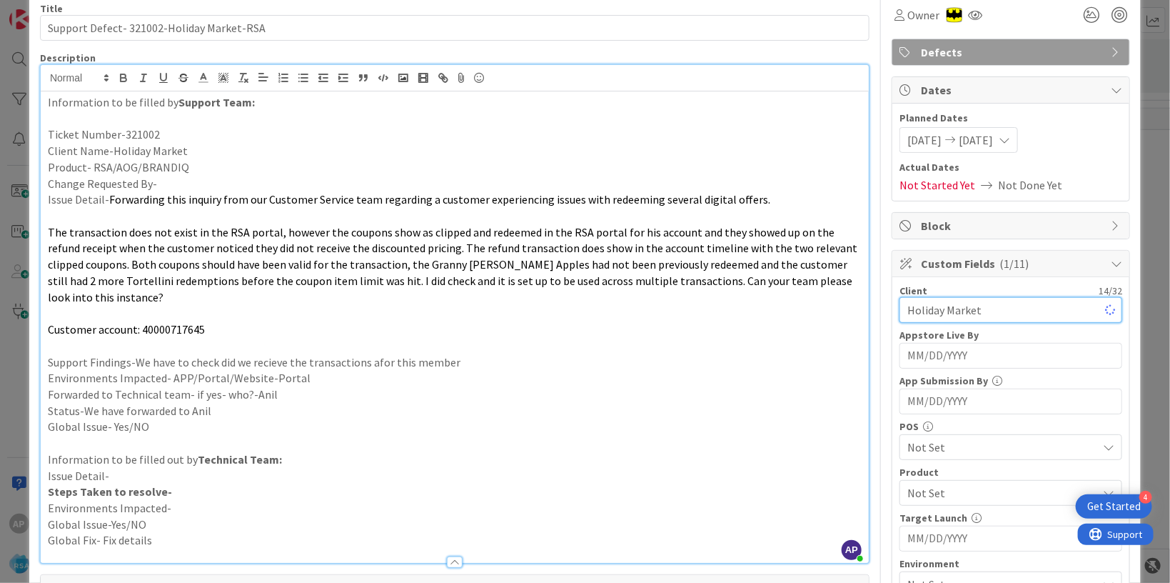
scroll to position [261, 0]
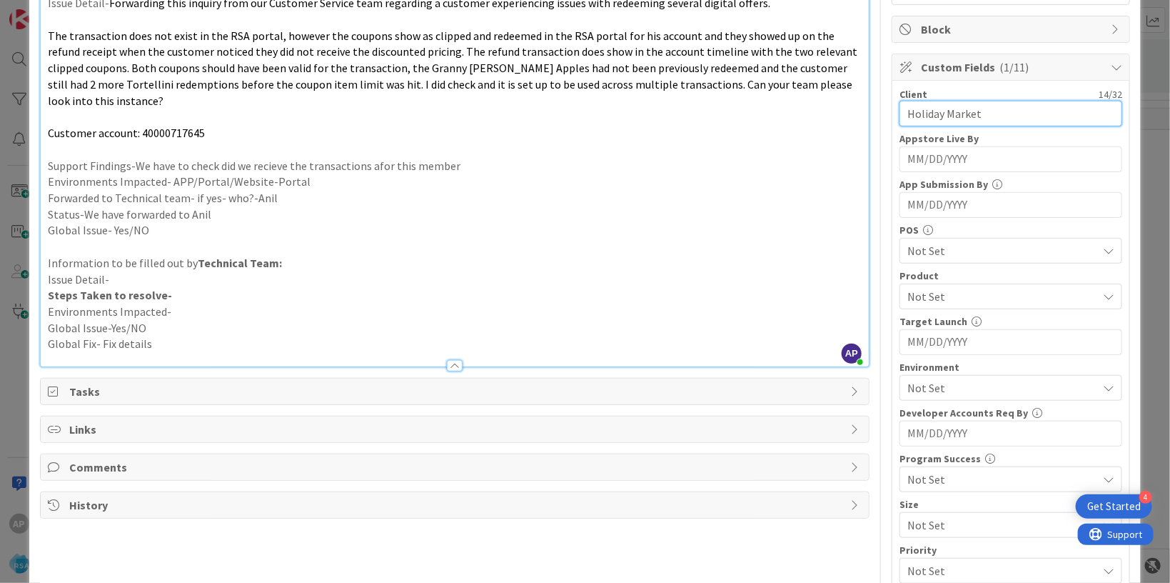
type input "Holiday Market"
click at [927, 294] on span "Not Set" at bounding box center [1003, 296] width 190 height 17
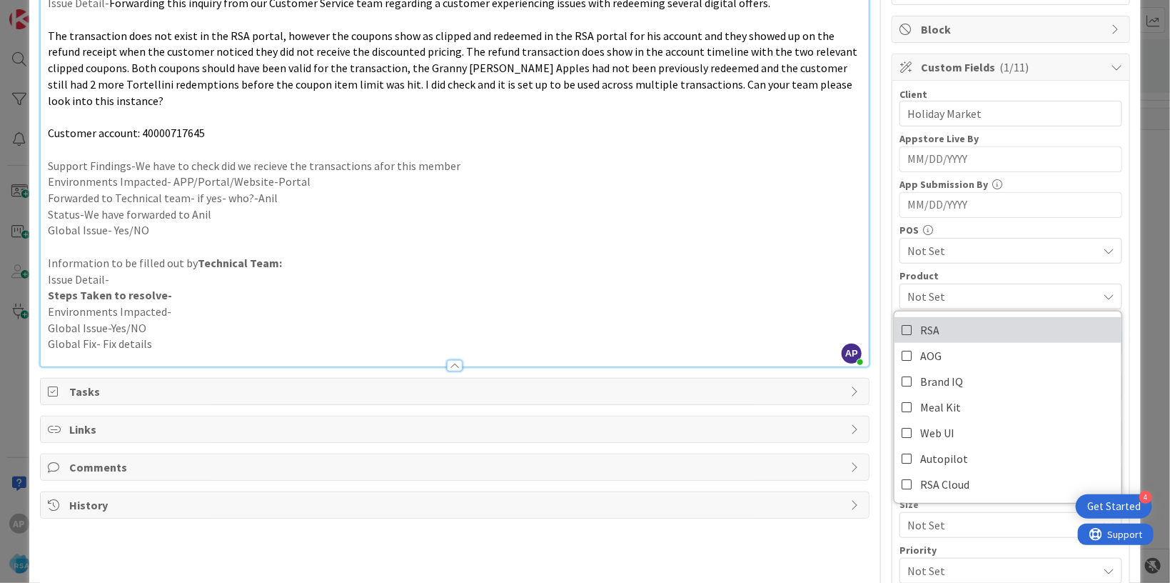
click at [920, 338] on span "RSA" at bounding box center [929, 329] width 19 height 21
click at [781, 285] on p "Issue Detail-" at bounding box center [455, 279] width 814 height 16
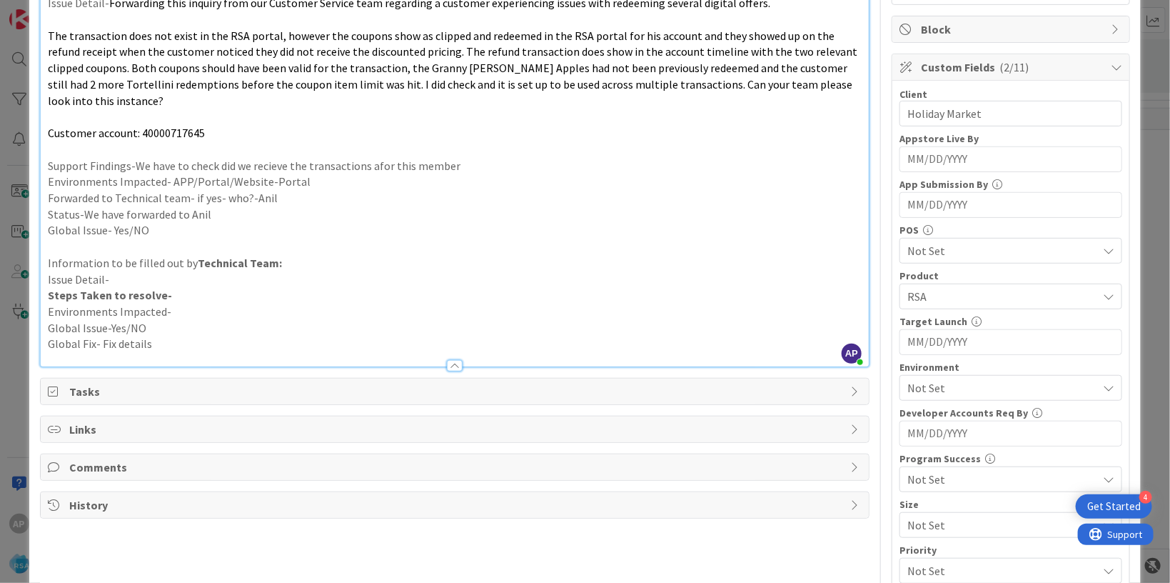
click at [936, 377] on div "Not Set" at bounding box center [1011, 388] width 223 height 26
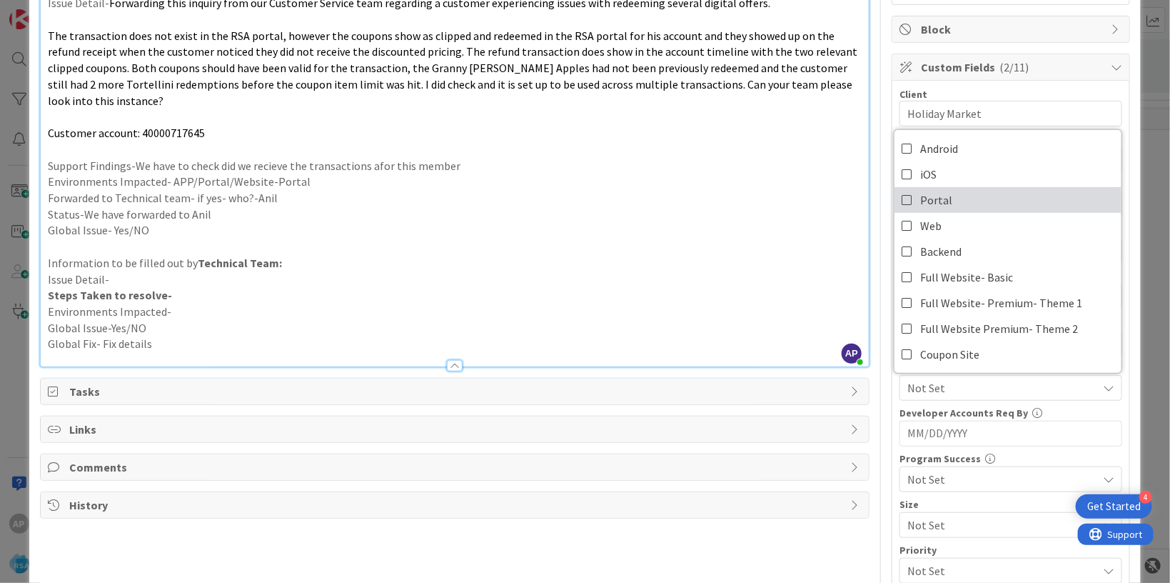
click at [941, 201] on link "Portal" at bounding box center [1008, 200] width 227 height 26
drag, startPoint x: 696, startPoint y: 228, endPoint x: 765, endPoint y: 258, distance: 75.8
click at [698, 229] on p "Global Issue- Yes/NO" at bounding box center [455, 230] width 814 height 16
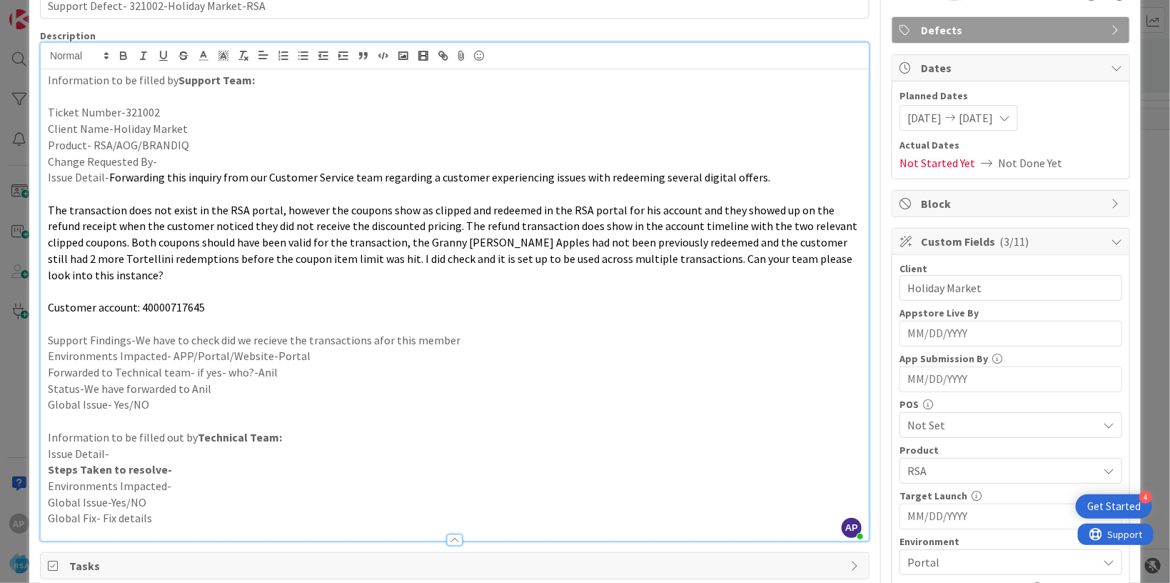
scroll to position [0, 0]
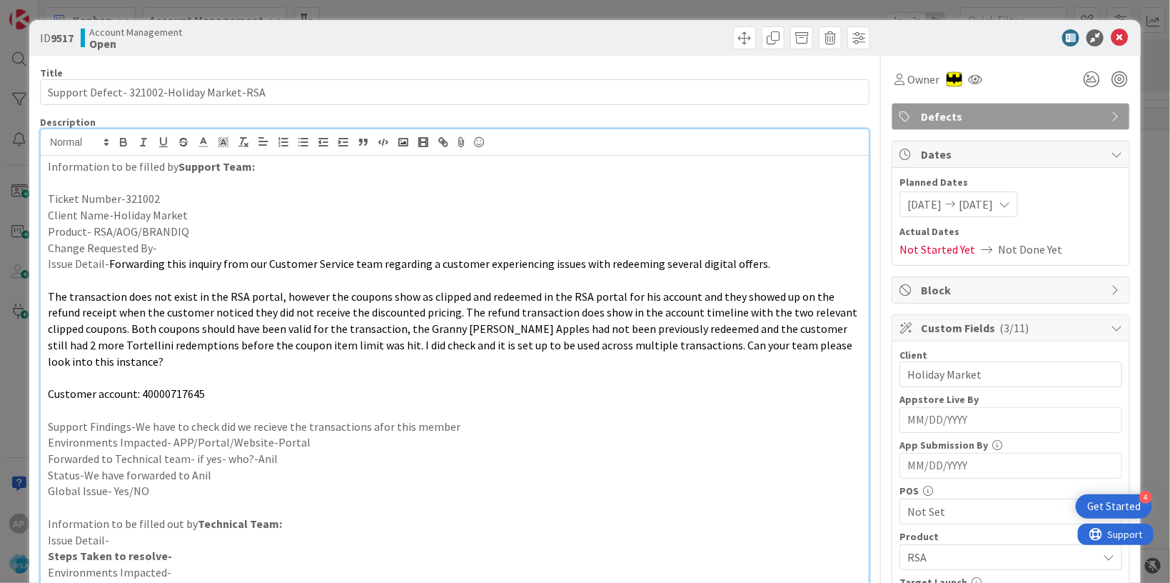
click at [370, 427] on p "Support Findings-We have to check did we recieve the transactions afor this mem…" at bounding box center [455, 426] width 814 height 16
click at [374, 429] on p "Support Findings-We have to check did we recieve the transactions afor this mem…" at bounding box center [455, 426] width 814 height 16
click at [203, 235] on p "Product- RSA/AOG/BRANDIQ" at bounding box center [455, 231] width 814 height 16
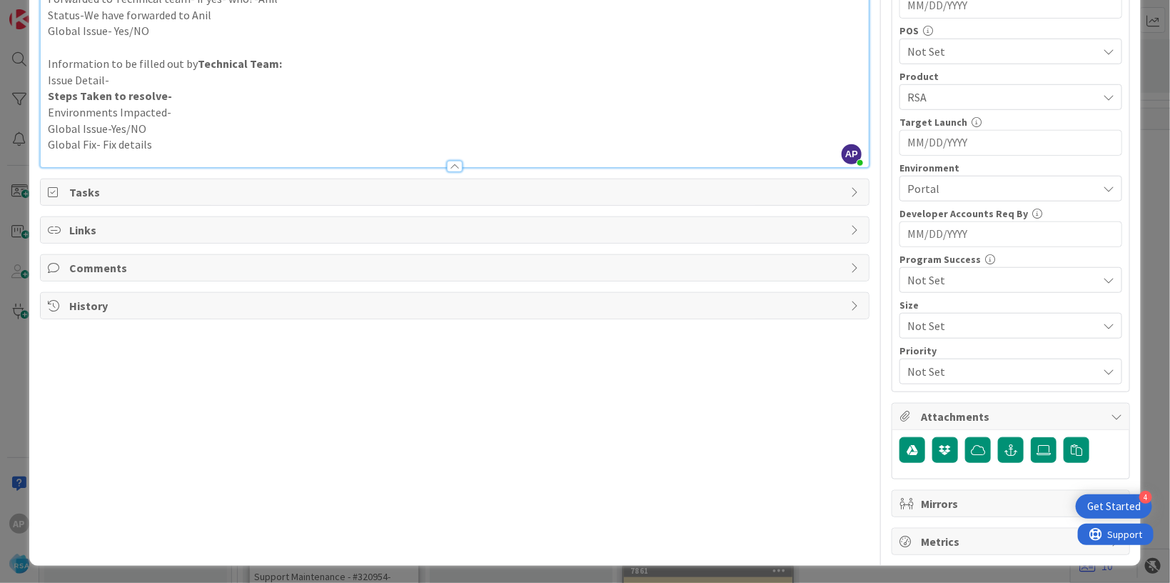
scroll to position [25, 0]
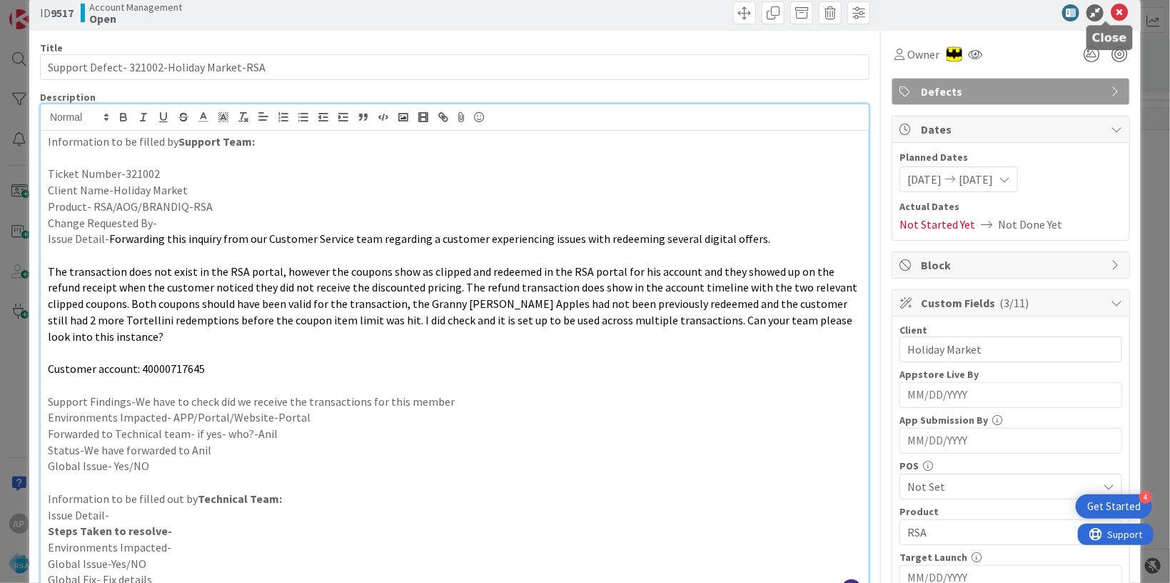
click at [1111, 12] on icon at bounding box center [1119, 12] width 17 height 17
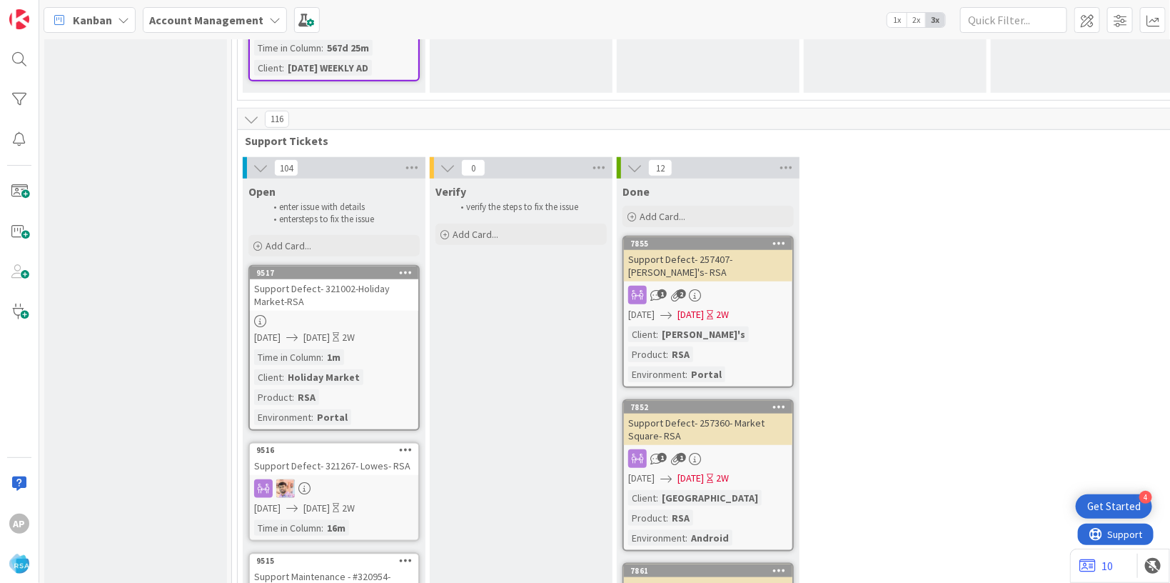
scroll to position [2910, 0]
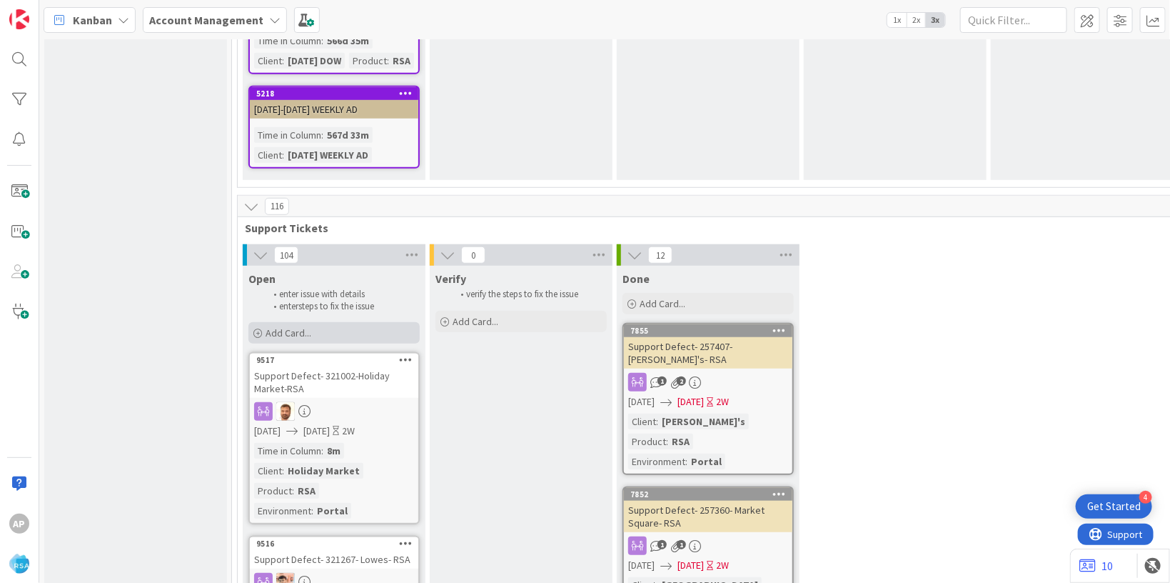
click at [295, 326] on span "Add Card..." at bounding box center [289, 332] width 46 height 13
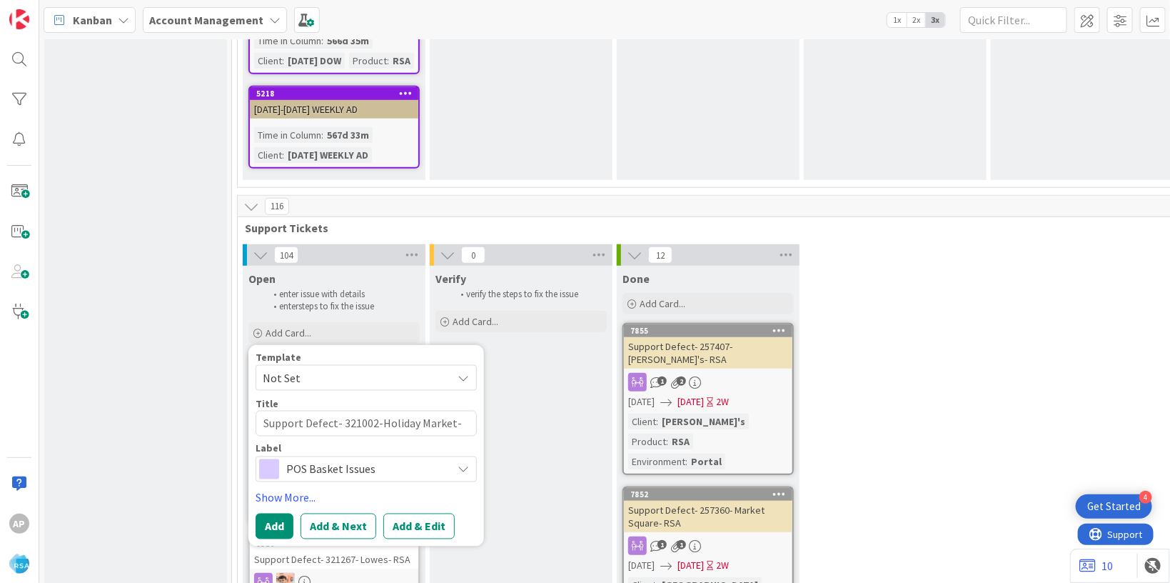
click at [307, 365] on span "Not Set" at bounding box center [366, 378] width 221 height 26
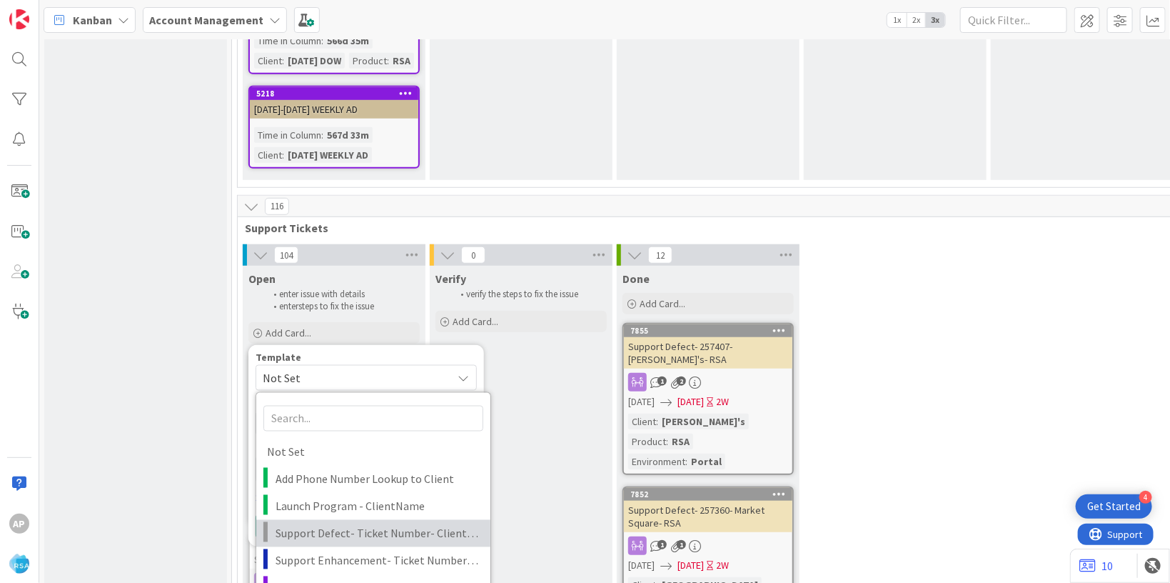
click at [351, 524] on span "Support Defect- Ticket Number- Client Name- Product Name" at bounding box center [378, 533] width 204 height 19
type textarea "x"
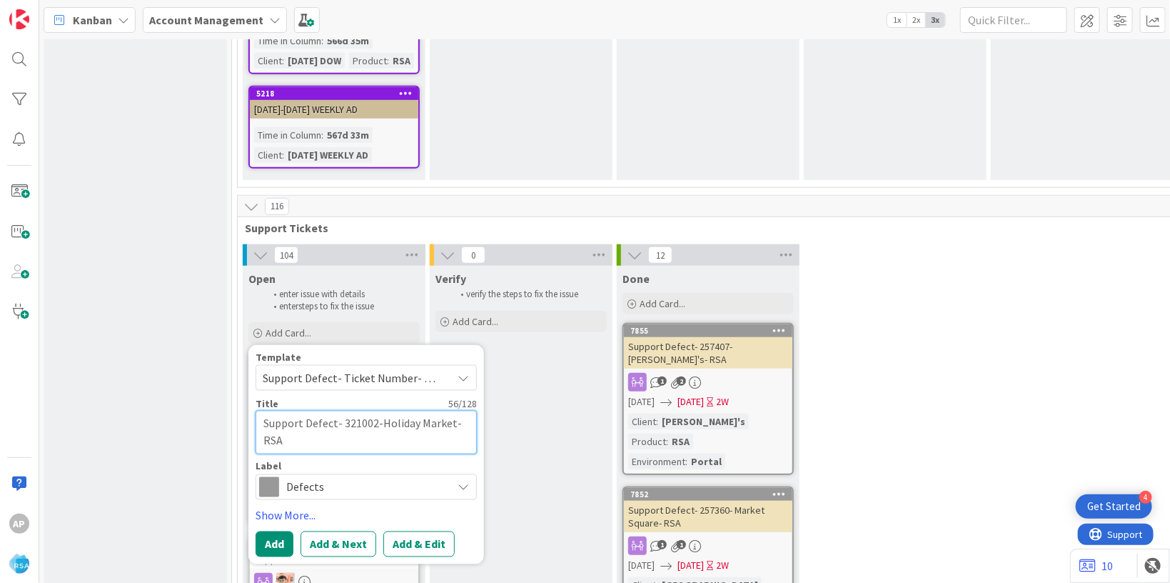
click at [408, 411] on textarea "Support Defect- Ticket Number- Client Name- Product Name" at bounding box center [366, 433] width 221 height 44
type textarea "Support Defect- Ticket Numbe- Client Name- Product Name"
type textarea "x"
type textarea "Support Defect- Ticket Numb- Client Name- Product Name"
type textarea "x"
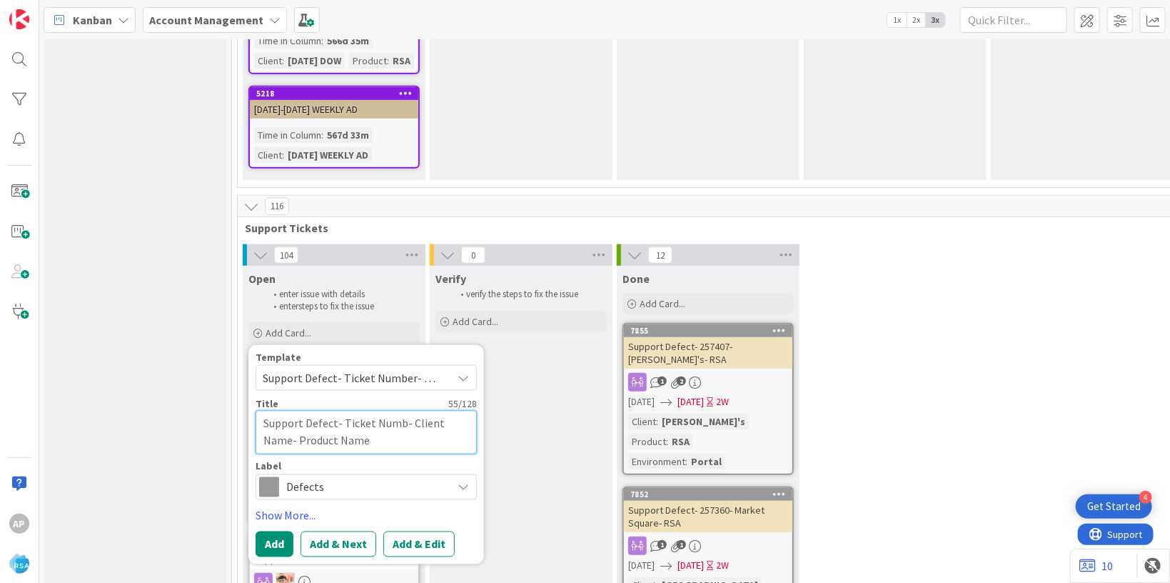
type textarea "Support Defect- Ticket Num- Client Name- Product Name"
type textarea "x"
type textarea "Support Defect- Ticket Nu- Client Name- Product Name"
type textarea "x"
type textarea "Support Defect- Ticket N- Client Name- Product Name"
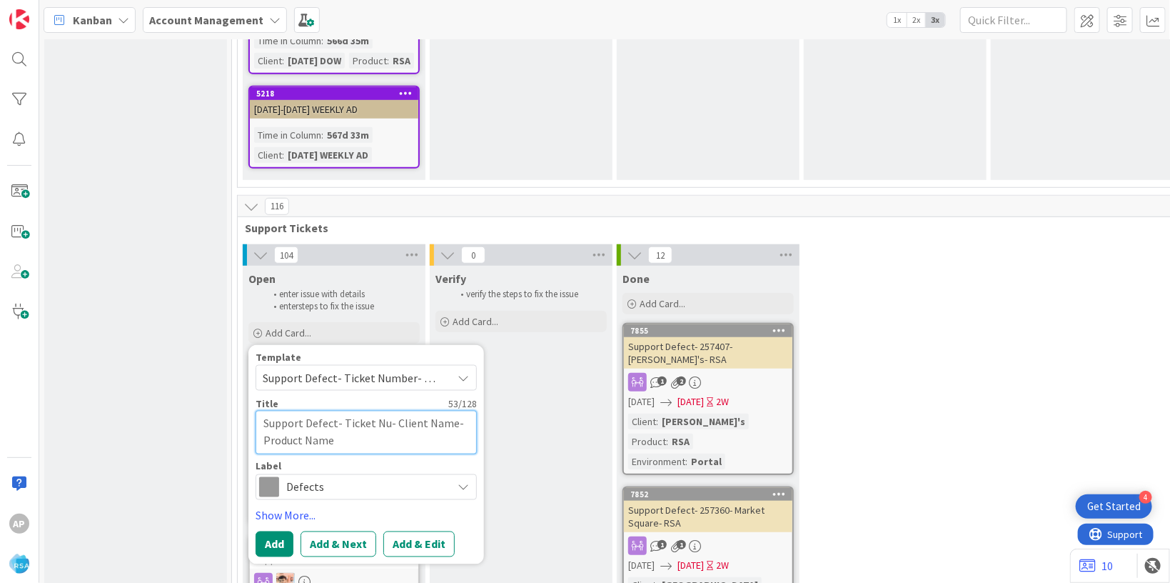
type textarea "x"
type textarea "Support Defect- Ticket - Client Name- Product Name"
type textarea "x"
type textarea "Support Defect- Ticket- Client Name- Product Name"
type textarea "x"
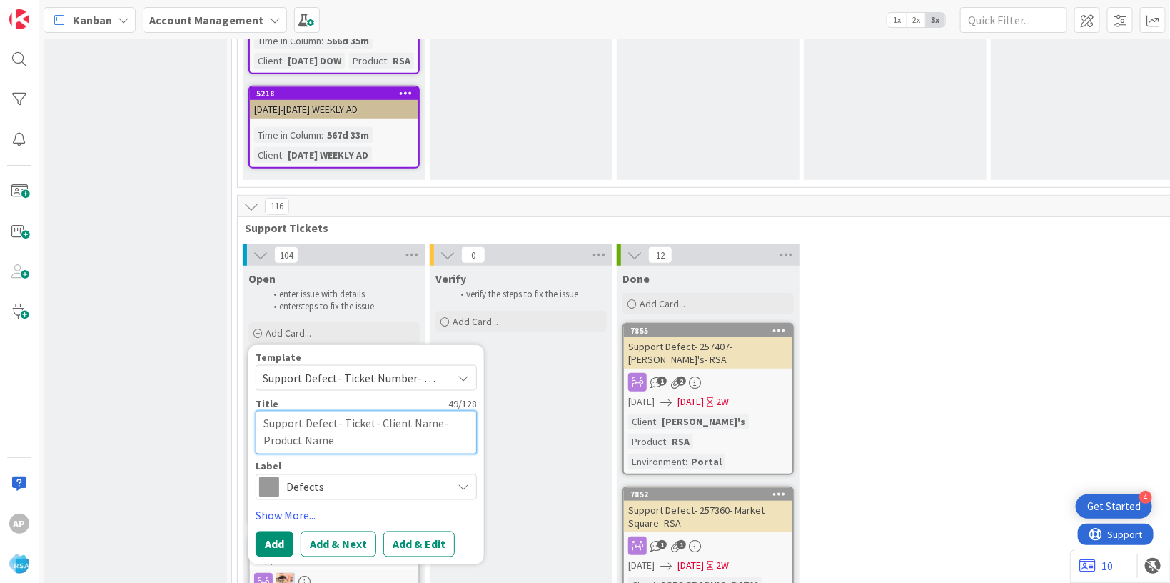
type textarea "Support Defect- Ticke- Client Name- Product Name"
type textarea "x"
type textarea "Support Defect- Tick- Client Name- Product Name"
type textarea "x"
type textarea "Support Defect- Tic- Client Name- Product Name"
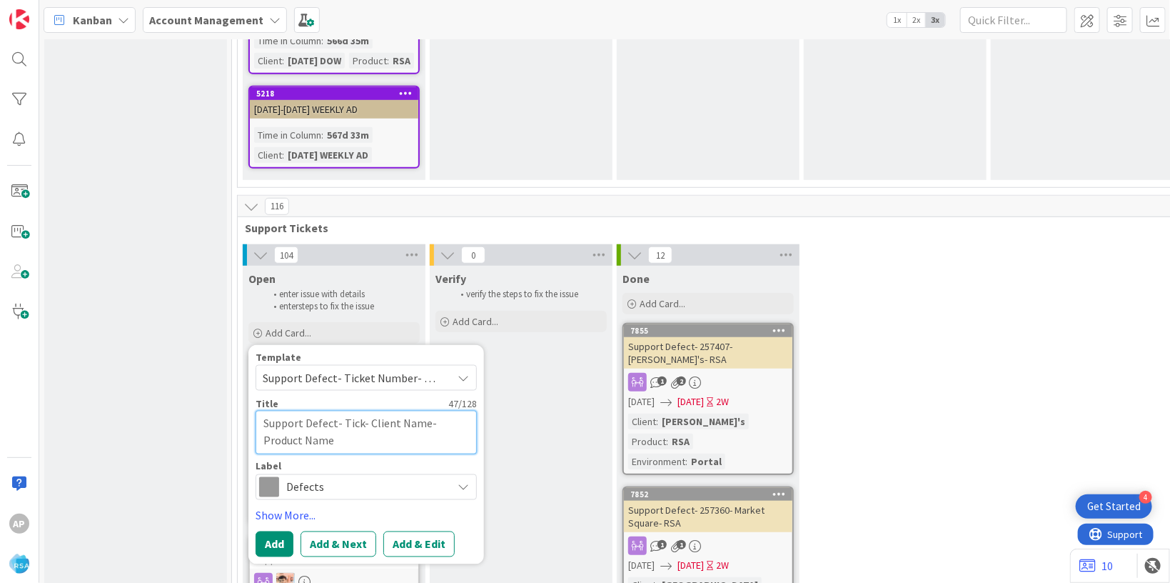
type textarea "x"
type textarea "Support Defect- Ti- Client Name- Product Name"
type textarea "x"
type textarea "Support Defect- T- Client Name- Product Name"
type textarea "x"
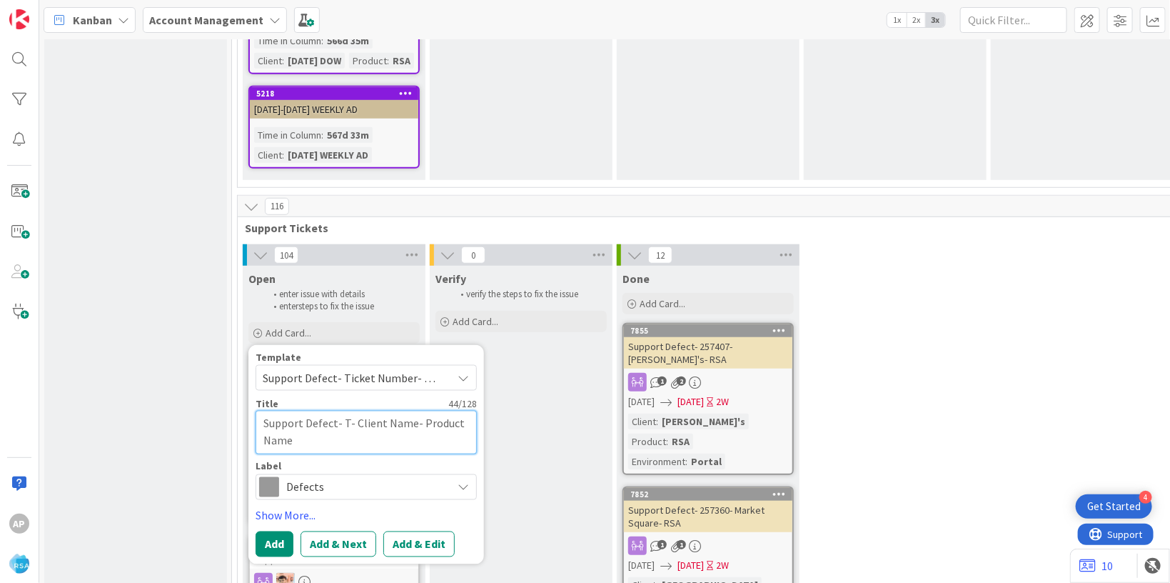
type textarea "Support Defect- - Client Name- Product Name"
type textarea "x"
type textarea "Support Defect- 3- Client Name- Product Name"
type textarea "x"
type textarea "Support Defect- 32- Client Name- Product Name"
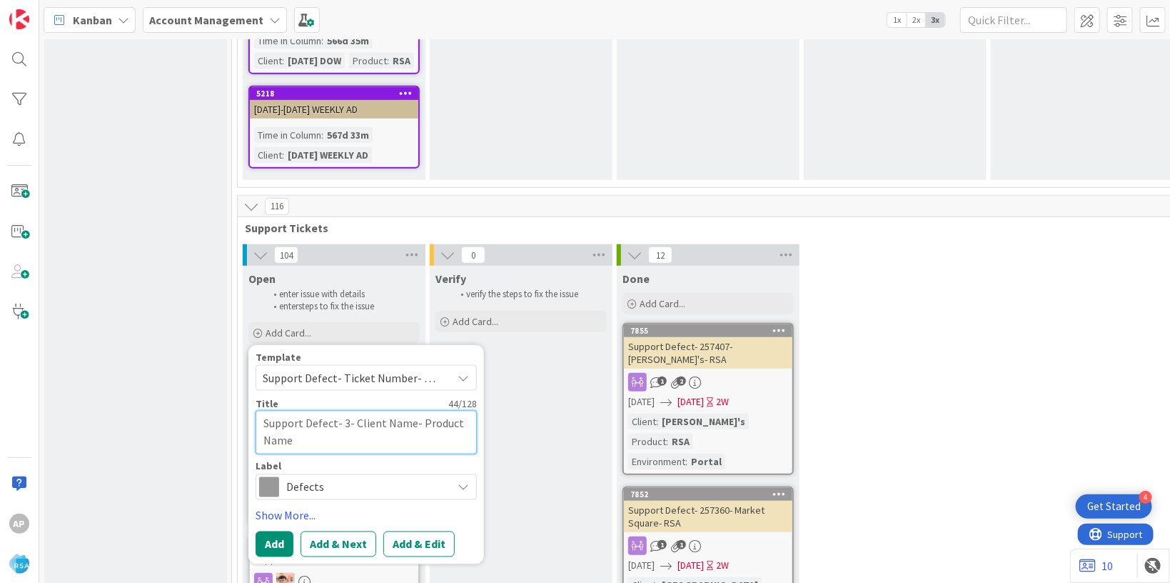
type textarea "x"
type textarea "Support Defect- 321- Client Name- Product Name"
type textarea "x"
type textarea "Support Defect- 3212- Client Name- Product Name"
type textarea "x"
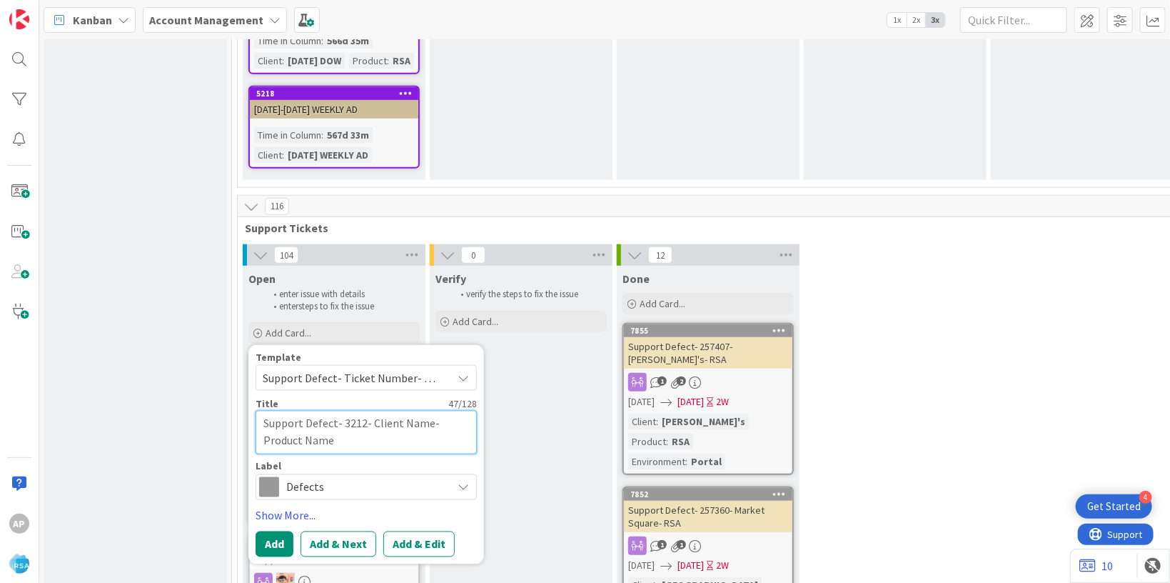
type textarea "Support Defect- 32127- Client Name- Product Name"
type textarea "x"
type textarea "Support Defect- 321273- Client Name- Product Name"
type textarea "x"
drag, startPoint x: 440, startPoint y: 361, endPoint x: 446, endPoint y: 426, distance: 65.3
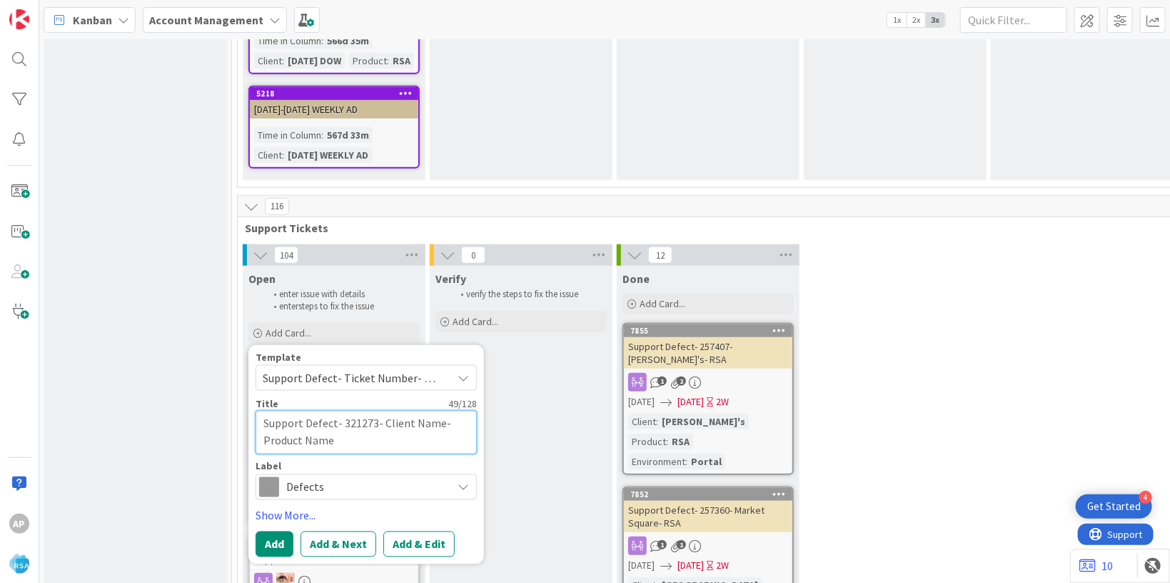
click at [441, 411] on textarea "Support Defect- 321273- Client Name- Product Name" at bounding box center [366, 433] width 221 height 44
type textarea "Support Defect- 321273- Client Nam- Product Name"
type textarea "x"
type textarea "Support Defect- 321273- Client Na- Product Name"
type textarea "x"
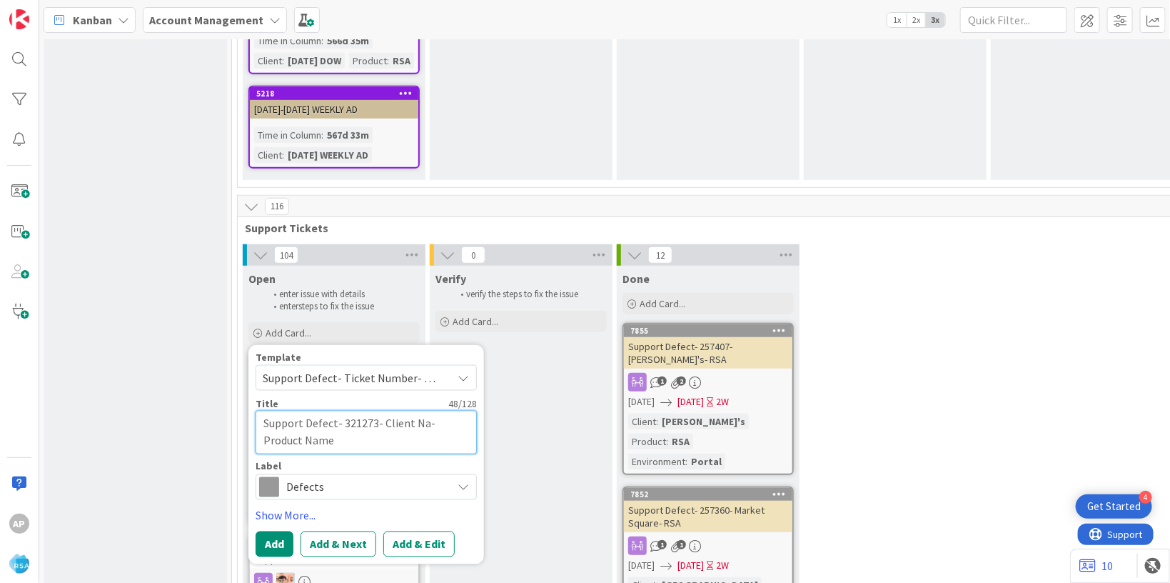
type textarea "Support Defect- 321273- Client N- Product Name"
type textarea "x"
type textarea "Support Defect- 321273- Client - Product Name"
type textarea "x"
type textarea "Support Defect- 321273- Client- Product Name"
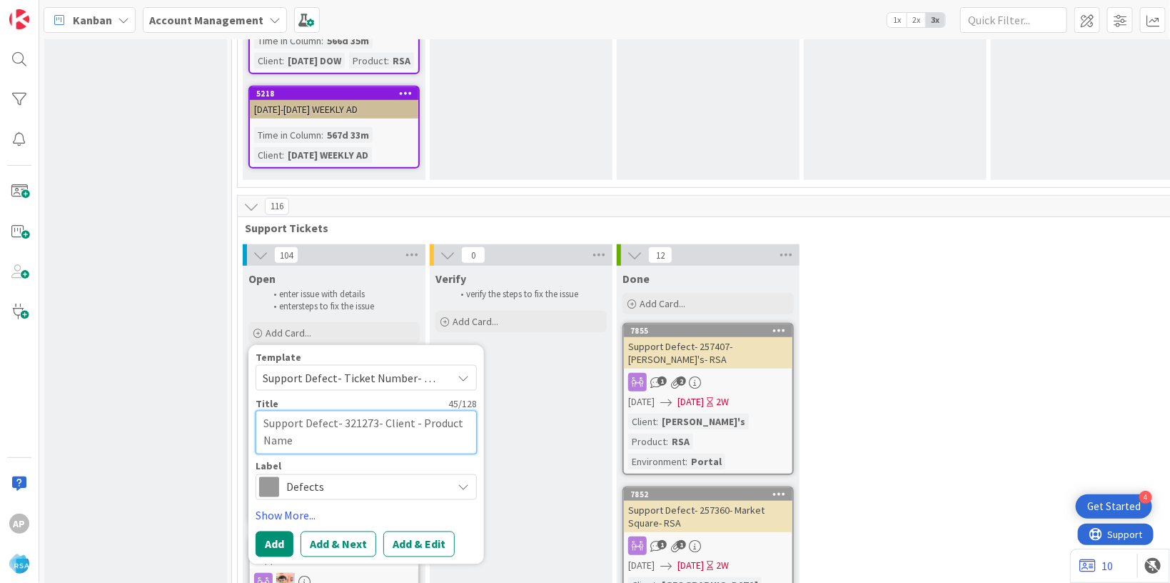
type textarea "x"
type textarea "Support Defect- 321273- Clien- Product Name"
click at [406, 411] on textarea "Support Defect- 321273- ADBR Village Market- Product Name" at bounding box center [366, 433] width 221 height 44
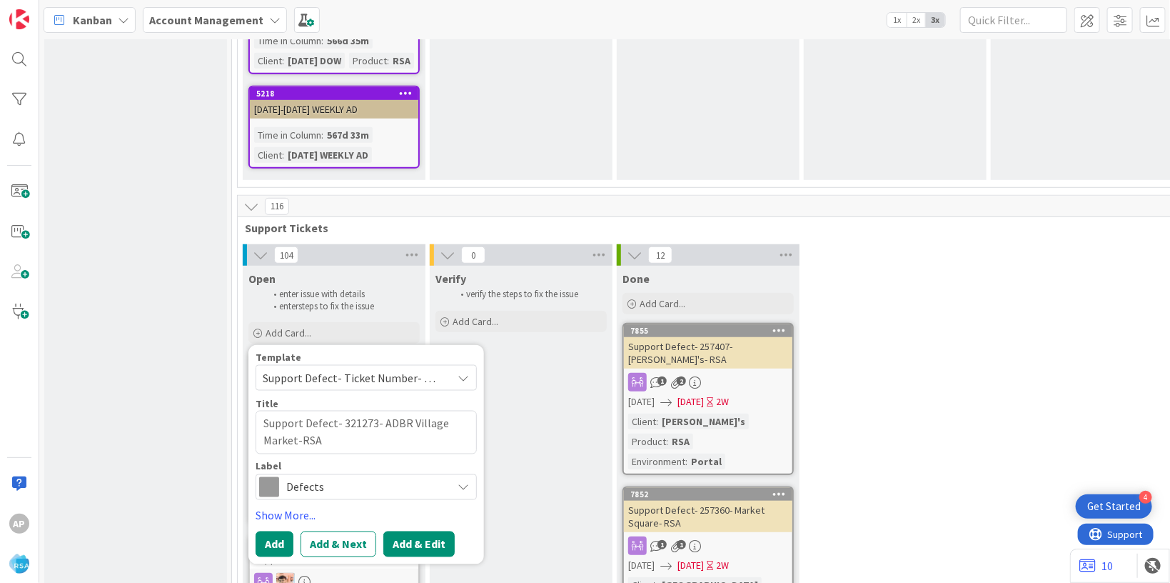
click at [400, 531] on button "Add & Edit" at bounding box center [418, 544] width 71 height 26
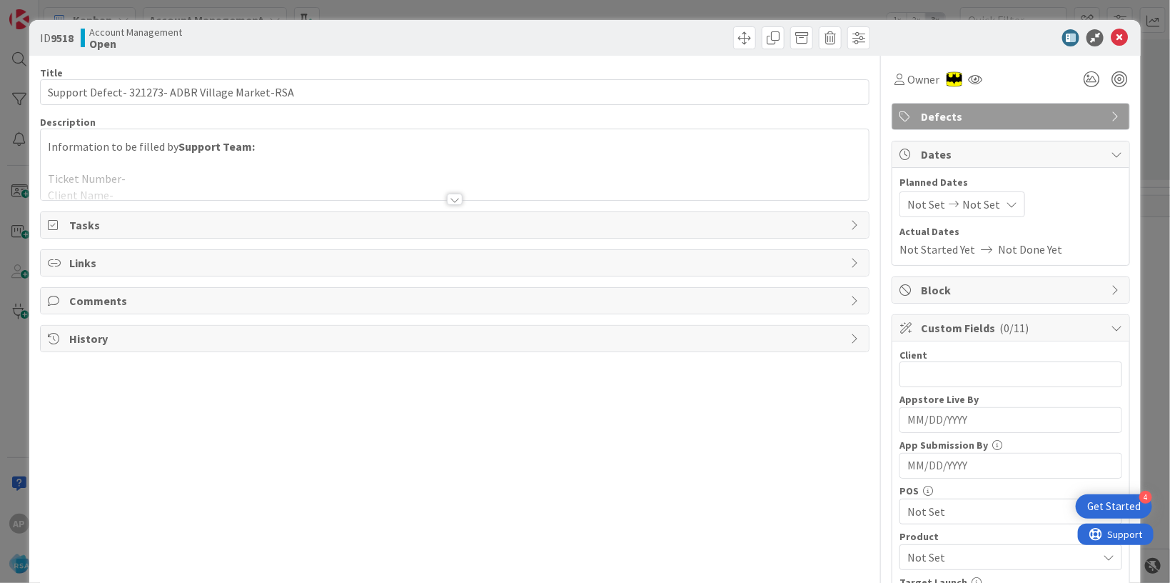
click at [191, 181] on div at bounding box center [455, 182] width 828 height 36
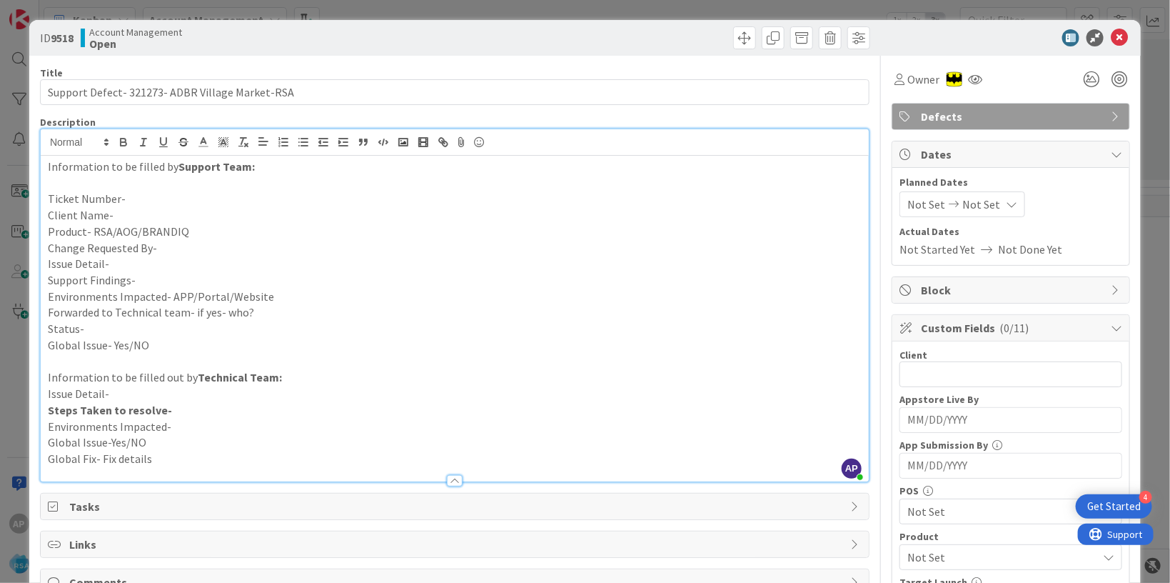
click at [131, 266] on p "Issue Detail-" at bounding box center [455, 264] width 814 height 16
paste div
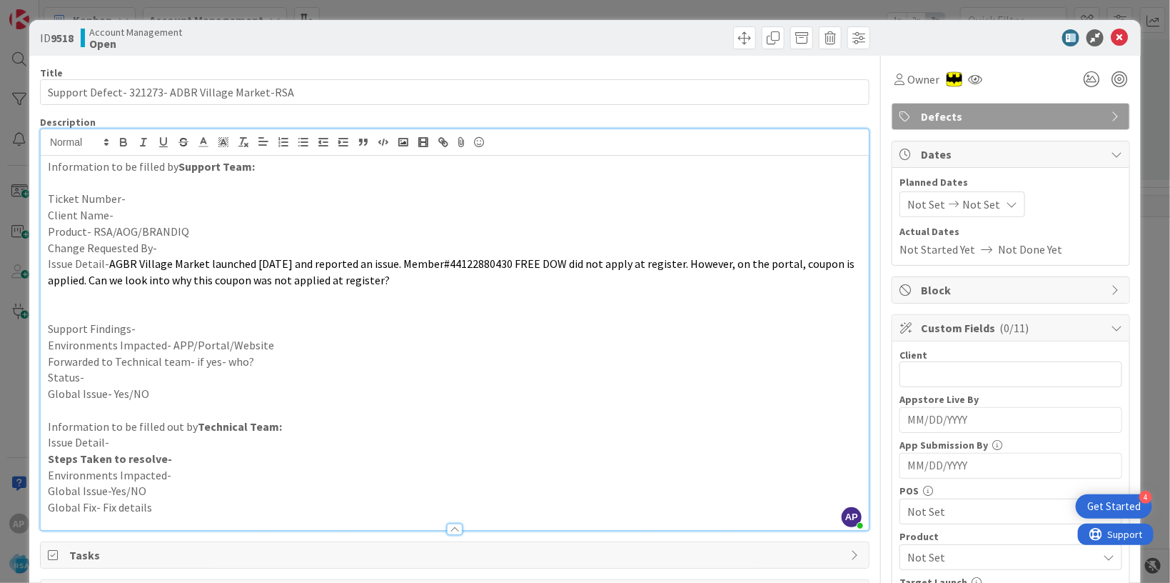
click at [145, 202] on p "Ticket Number-" at bounding box center [455, 199] width 814 height 16
click at [141, 218] on p "Client Name-" at bounding box center [455, 215] width 814 height 16
click at [121, 217] on p "Client Name-A" at bounding box center [455, 215] width 814 height 16
click at [202, 229] on p "Product- RSA/AOG/BRANDIQ" at bounding box center [455, 231] width 814 height 16
click at [179, 326] on p "Support Findings-" at bounding box center [455, 329] width 814 height 16
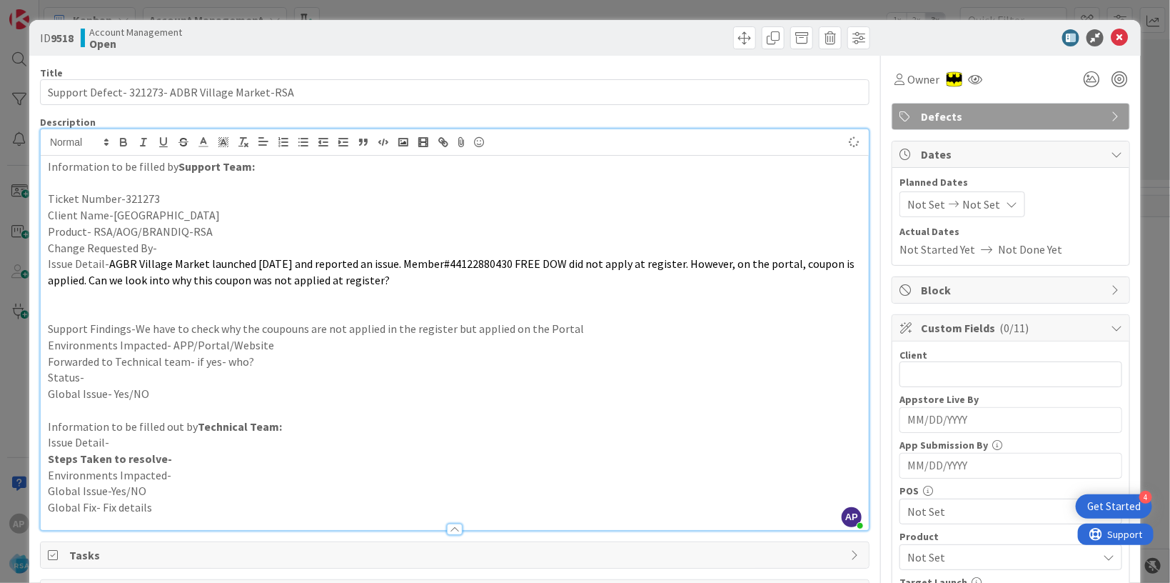
click at [273, 346] on p "Environments Impacted- APP/Portal/Website" at bounding box center [455, 345] width 814 height 16
click at [312, 367] on p "Forwarded to Technical team- if yes- who?" at bounding box center [455, 361] width 814 height 16
click at [114, 382] on p "Status-" at bounding box center [455, 377] width 814 height 16
click at [916, 208] on span "Not Set" at bounding box center [927, 204] width 38 height 17
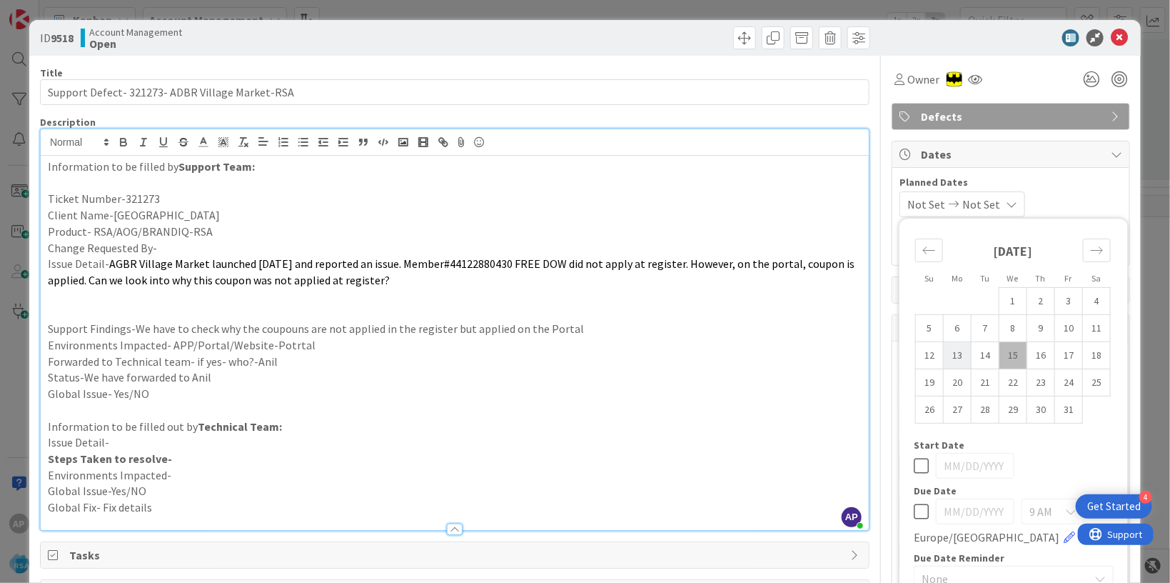
click at [947, 359] on td "13" at bounding box center [958, 354] width 28 height 27
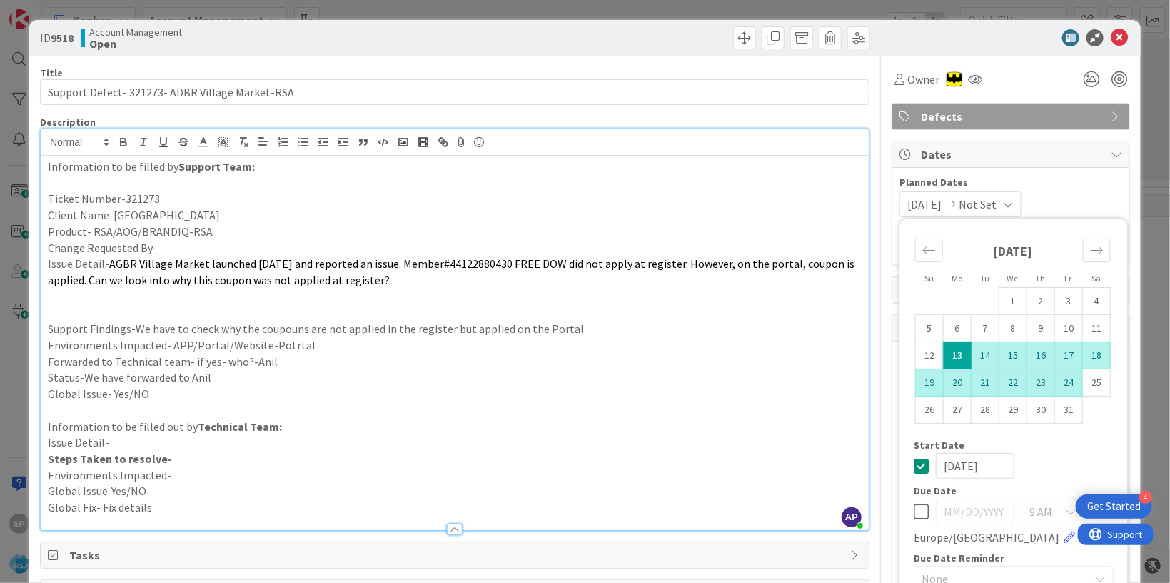
click at [1058, 388] on td "24" at bounding box center [1069, 381] width 28 height 27
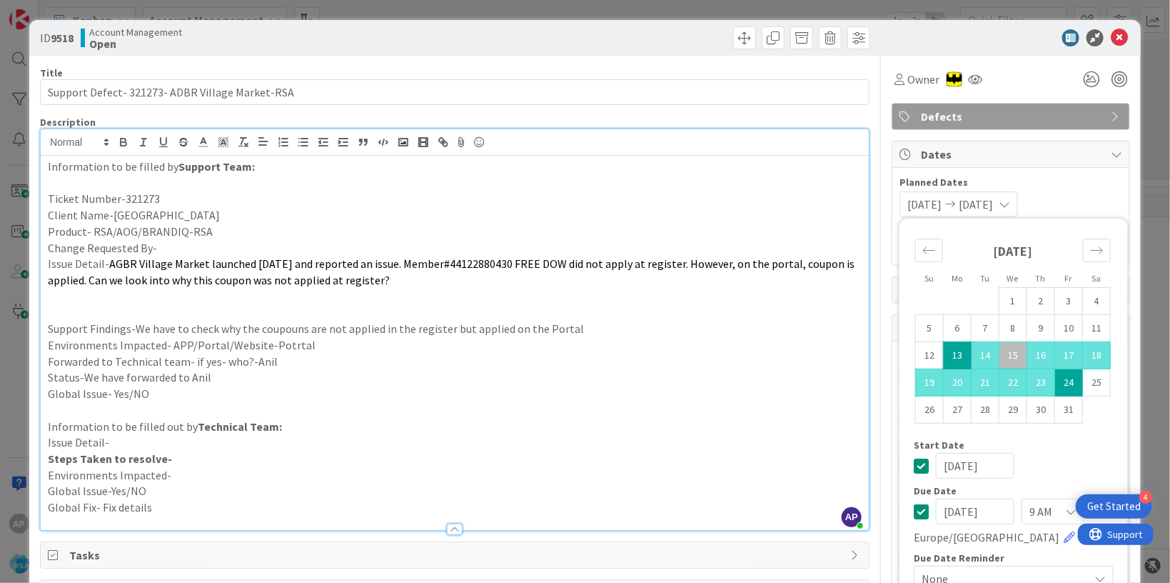
click at [712, 391] on p "Global Issue- Yes/NO" at bounding box center [455, 394] width 814 height 16
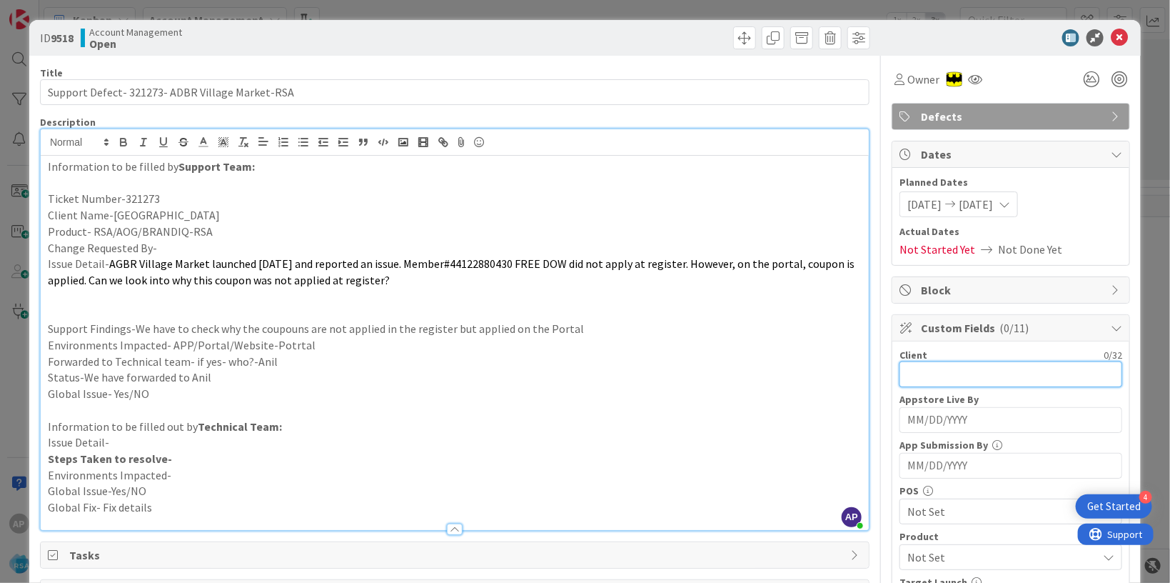
click at [911, 379] on input "text" at bounding box center [1011, 374] width 223 height 26
click at [230, 391] on p "Global Issue- Yes/NO" at bounding box center [455, 394] width 814 height 16
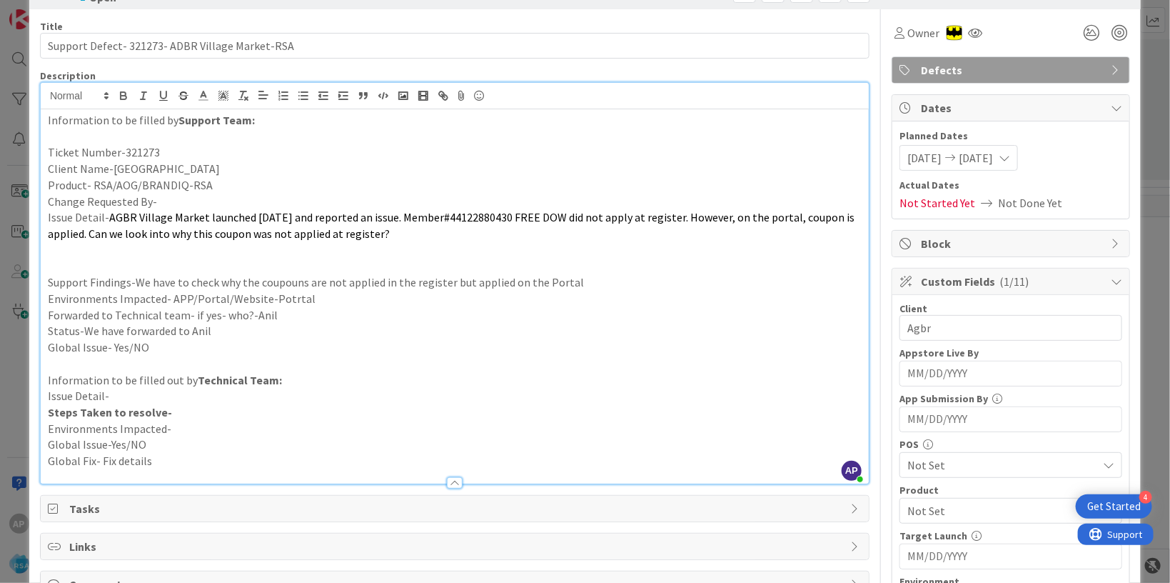
scroll to position [174, 0]
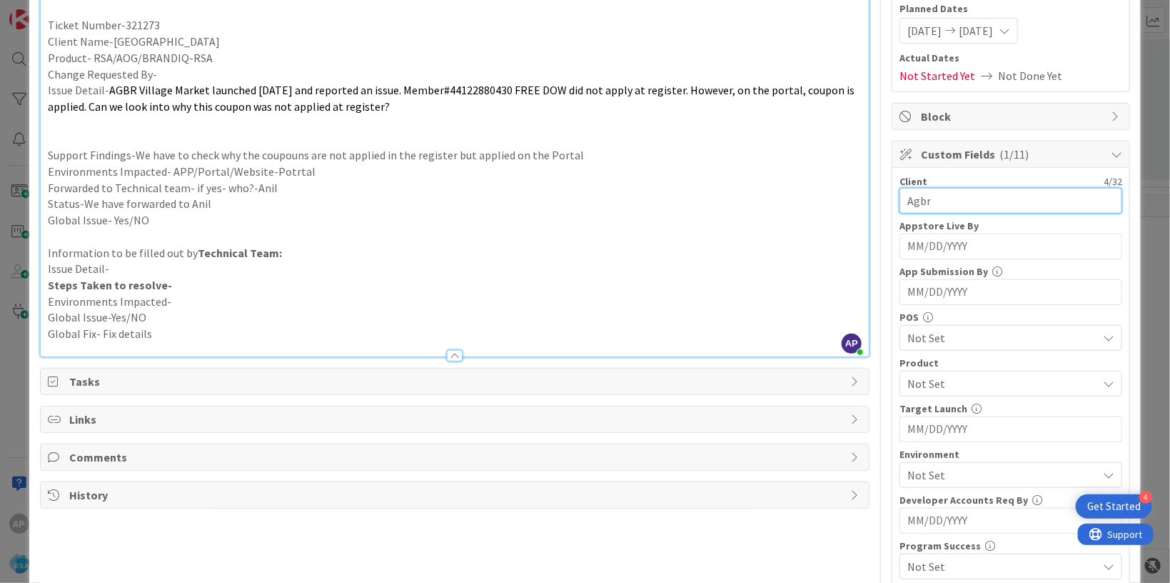
click at [933, 202] on input "Agbr" at bounding box center [1011, 201] width 223 height 26
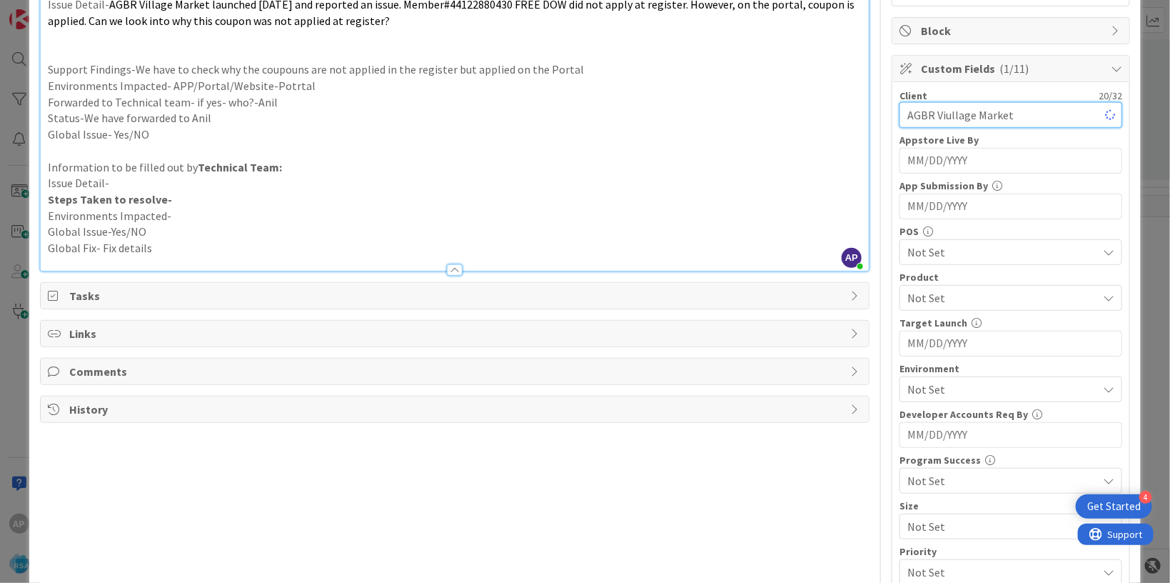
scroll to position [261, 0]
click at [941, 116] on input "AGBR Viullage Market" at bounding box center [1011, 114] width 223 height 26
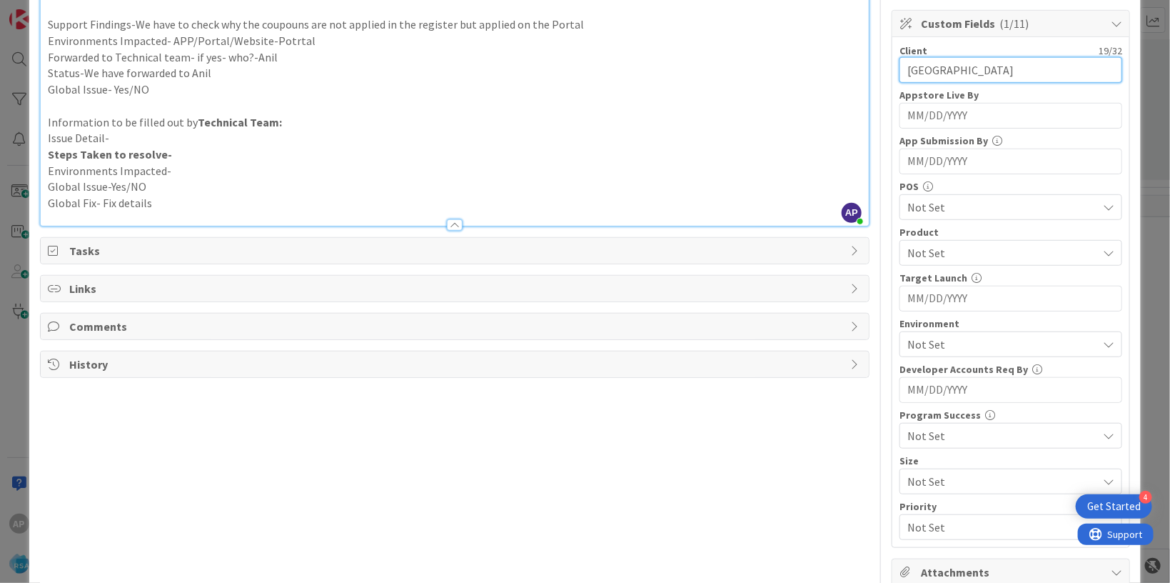
scroll to position [348, 0]
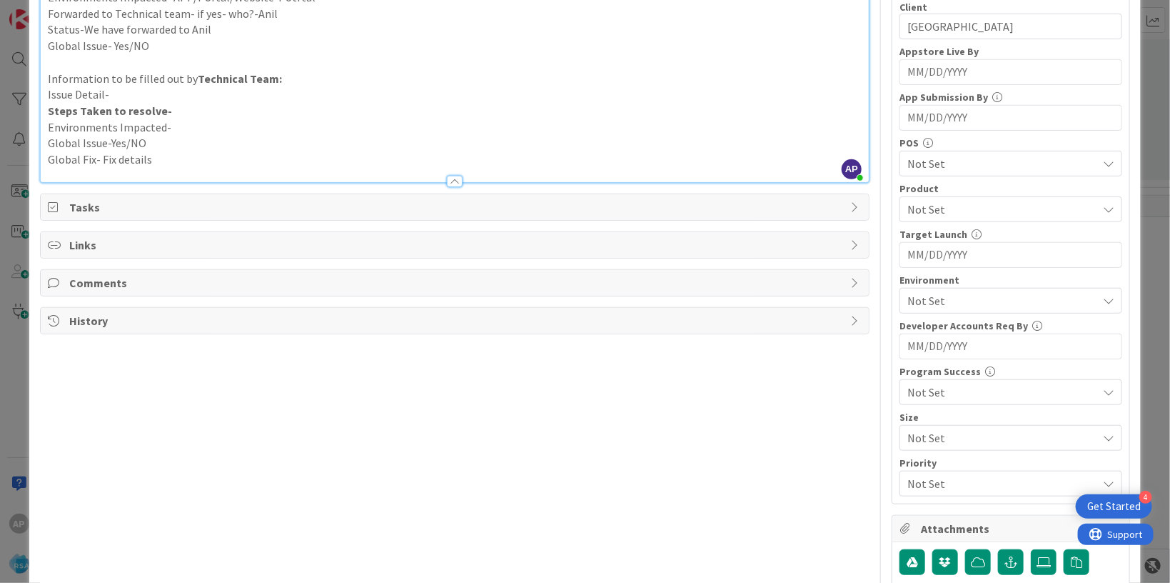
click at [943, 209] on span "Not Set" at bounding box center [1003, 209] width 190 height 17
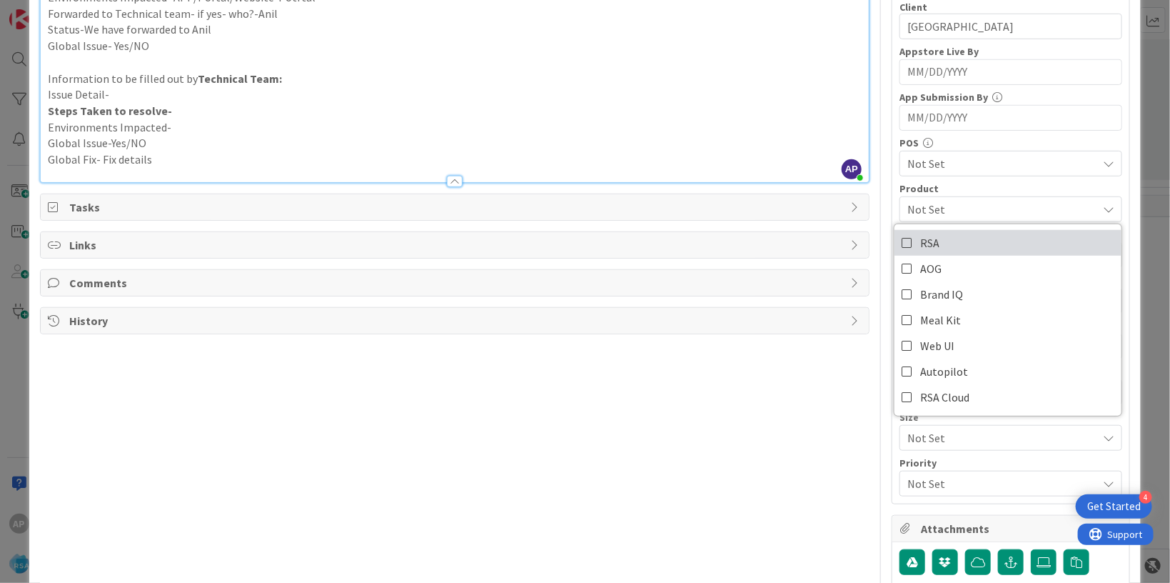
click at [920, 237] on span "RSA" at bounding box center [929, 242] width 19 height 21
click at [698, 423] on div "Title 47 / 128 Support Defect- 321273- ADBR Village Market-RSA Description AP […" at bounding box center [455, 187] width 830 height 959
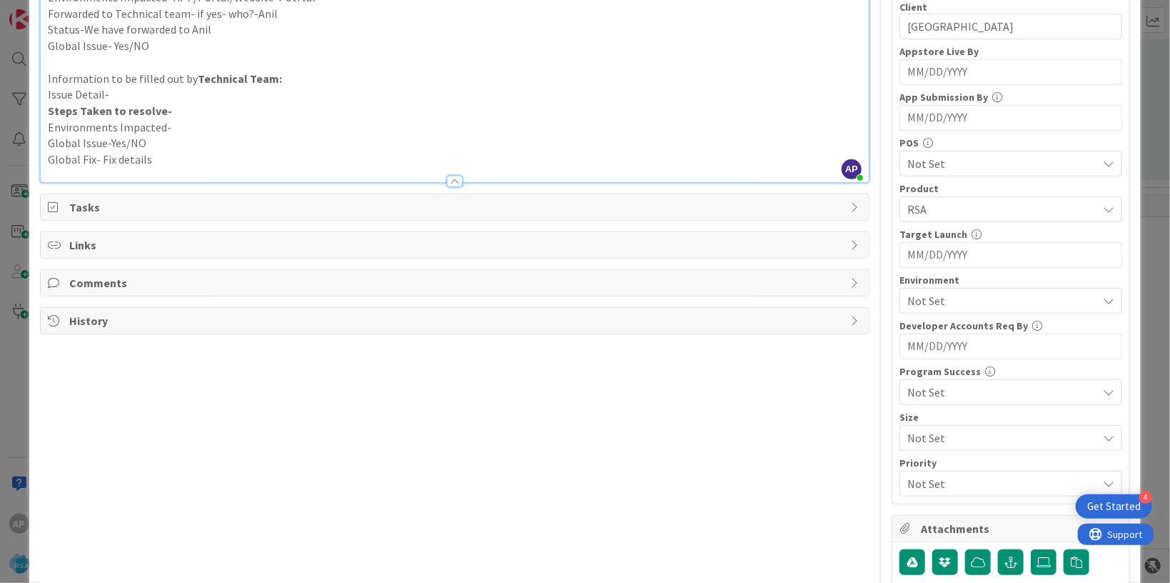
click at [933, 301] on span "Not Set" at bounding box center [1003, 300] width 190 height 17
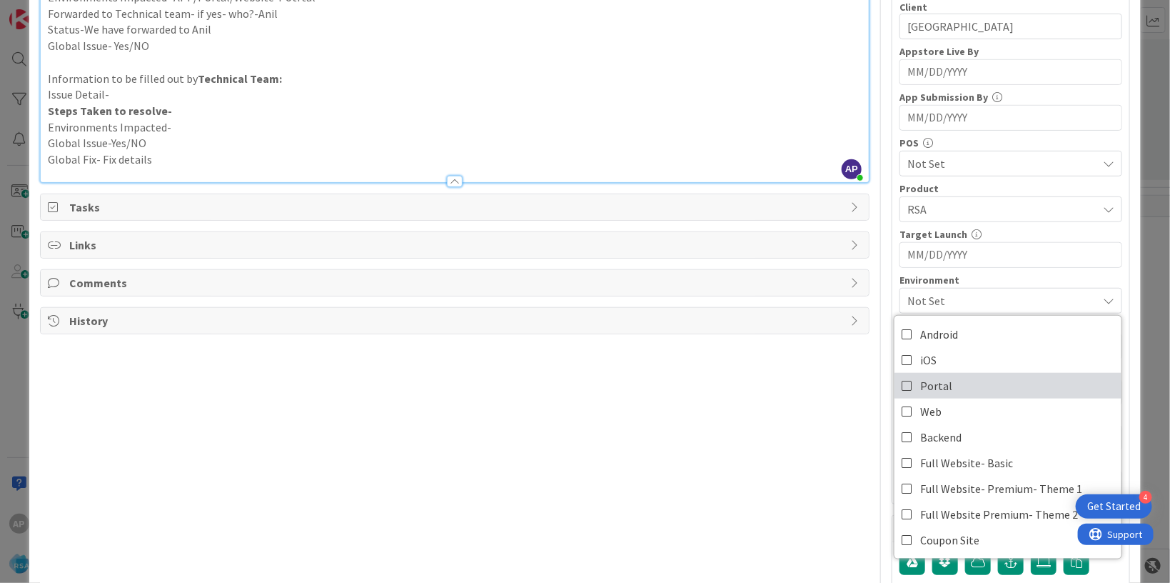
click at [922, 391] on span "Portal" at bounding box center [936, 385] width 32 height 21
click at [824, 377] on div "Title 47 / 128 Support Defect- 321273- ADBR Village Market-RSA Description AP […" at bounding box center [455, 187] width 830 height 959
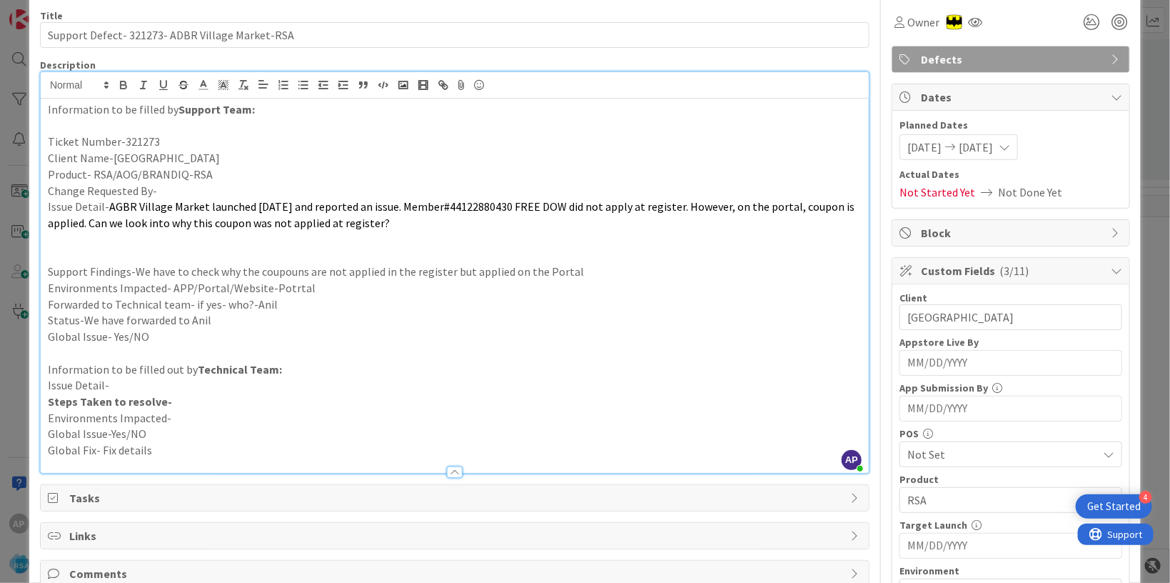
scroll to position [0, 0]
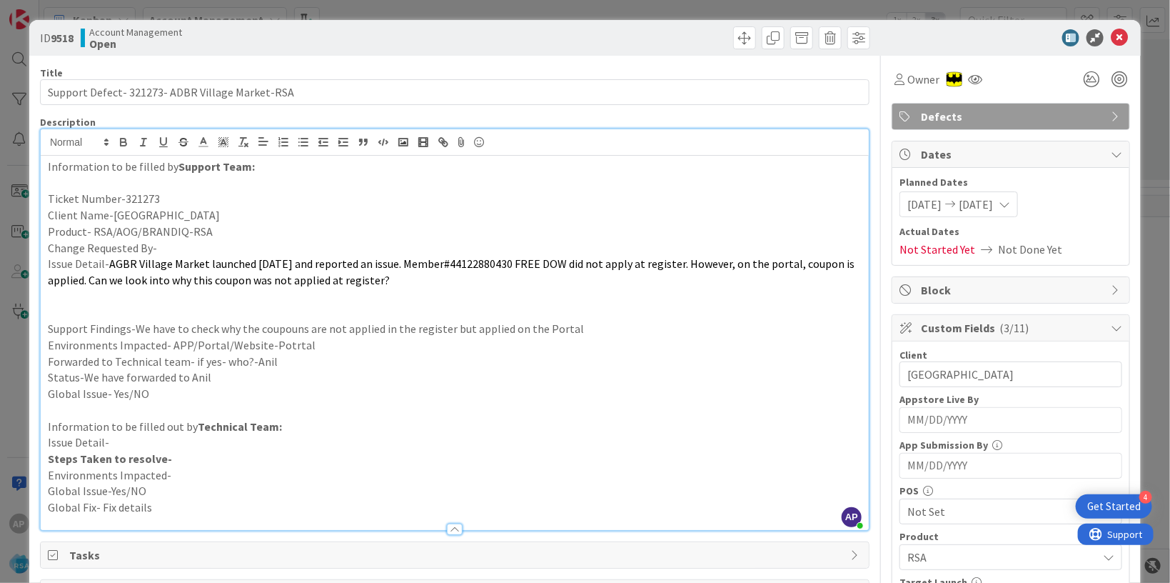
click at [181, 231] on p "Product- RSA/AOG/BRANDIQ-RSA" at bounding box center [455, 231] width 814 height 16
click at [359, 198] on p "Ticket Number-321273" at bounding box center [455, 199] width 814 height 16
click at [1111, 35] on icon at bounding box center [1119, 37] width 17 height 17
